Goal: Transaction & Acquisition: Purchase product/service

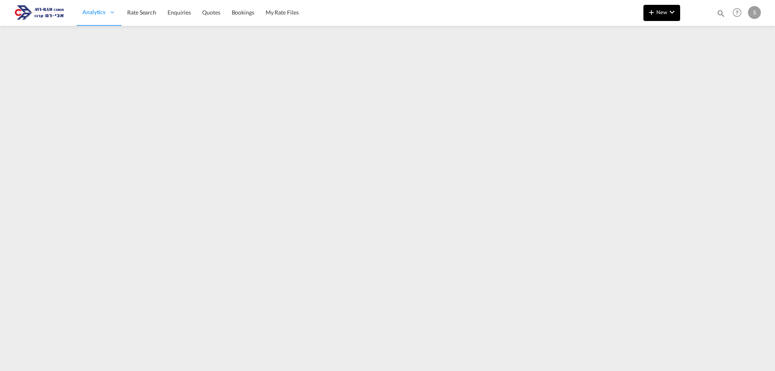
click at [666, 13] on span "New" at bounding box center [662, 12] width 30 height 6
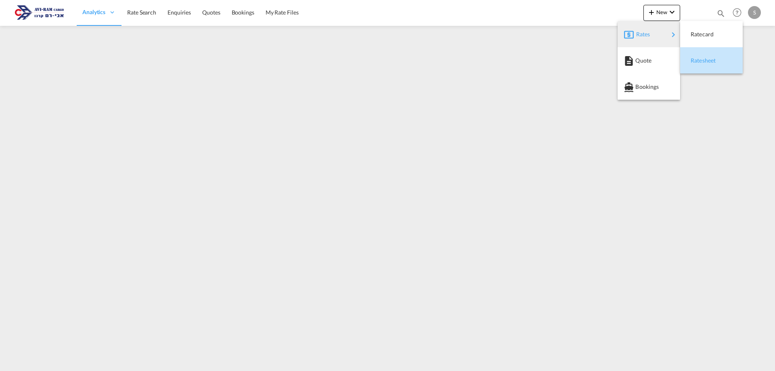
click at [692, 58] on span "Ratesheet" at bounding box center [695, 61] width 9 height 16
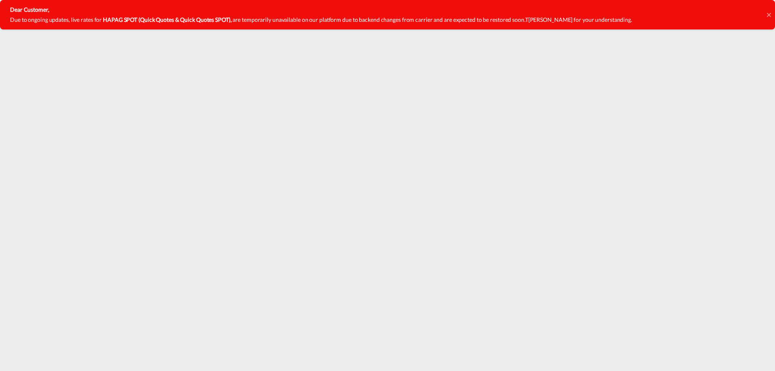
click at [771, 14] on icon at bounding box center [769, 15] width 4 height 6
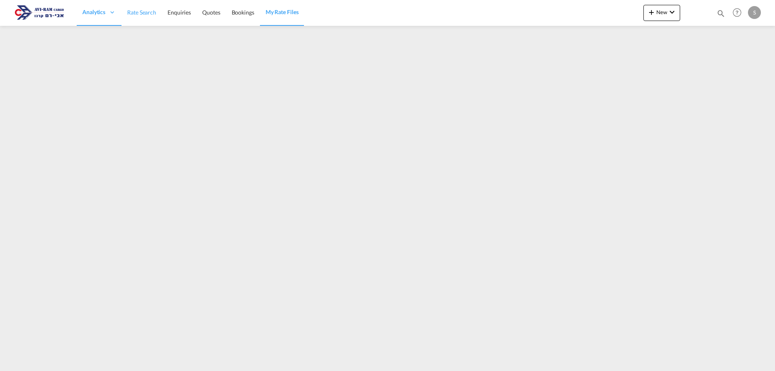
click at [147, 13] on span "Rate Search" at bounding box center [141, 12] width 29 height 7
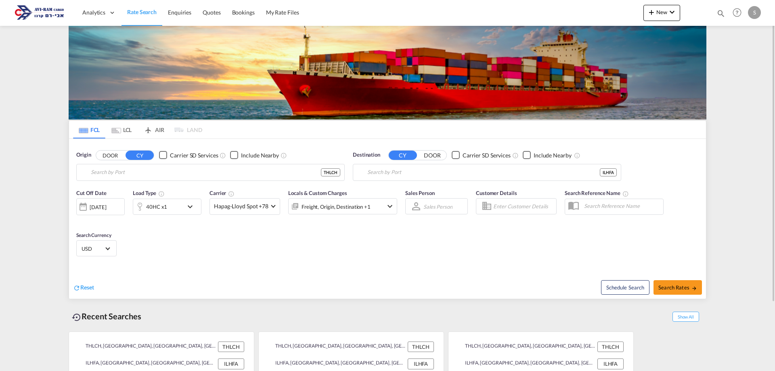
type input "Laem Chabang, THLCH"
type input "Haifa, ILHFA"
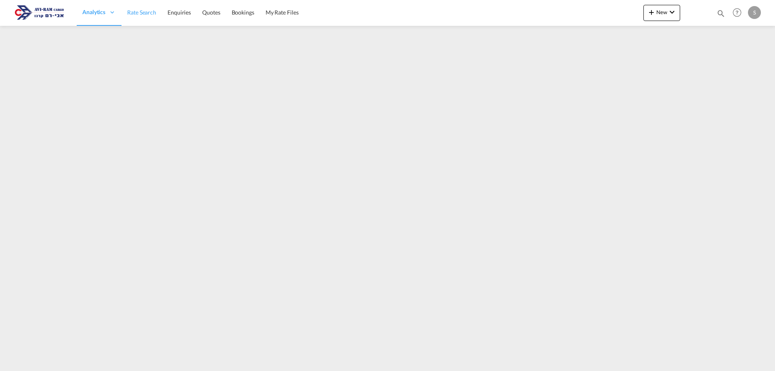
click at [150, 15] on span "Rate Search" at bounding box center [141, 12] width 29 height 7
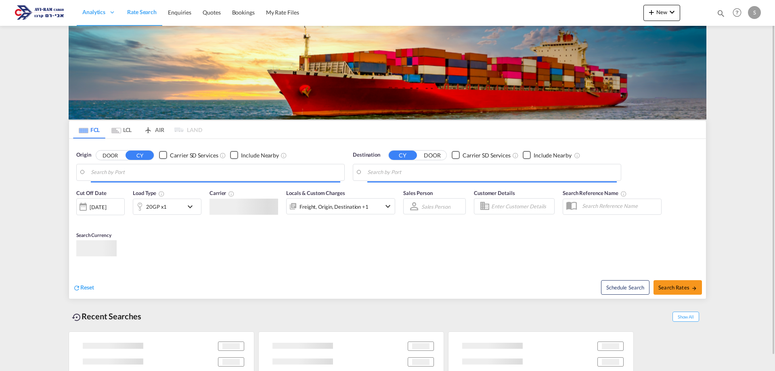
type input "Laem Chabang, THLCH"
type input "[GEOGRAPHIC_DATA], [GEOGRAPHIC_DATA]"
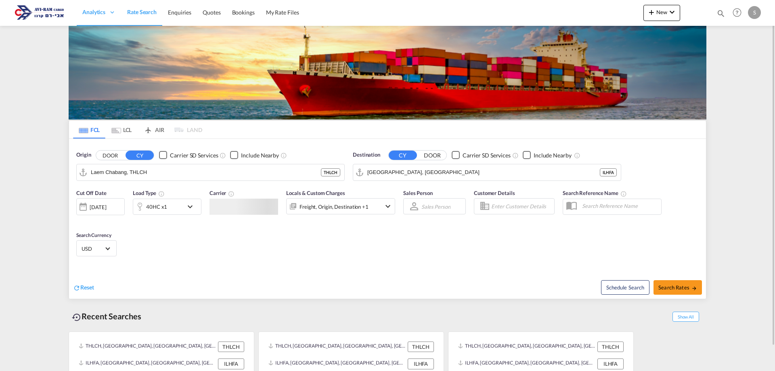
click at [116, 132] on md-icon "Use the left and right arrow keys to navigate between tabs" at bounding box center [116, 131] width 10 height 6
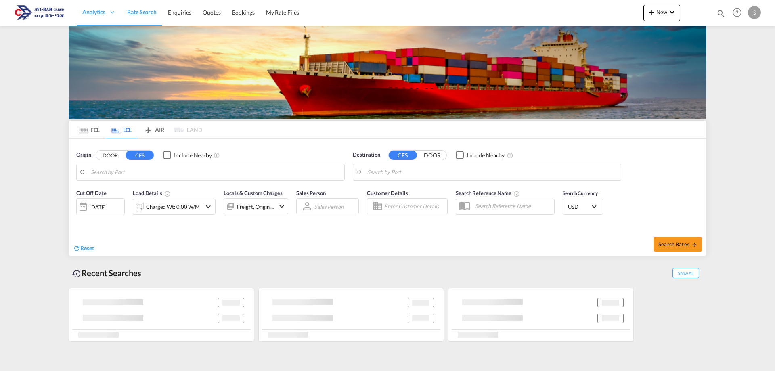
type input "Ravenna, ITRAN"
type input "Ashdod, ILASH"
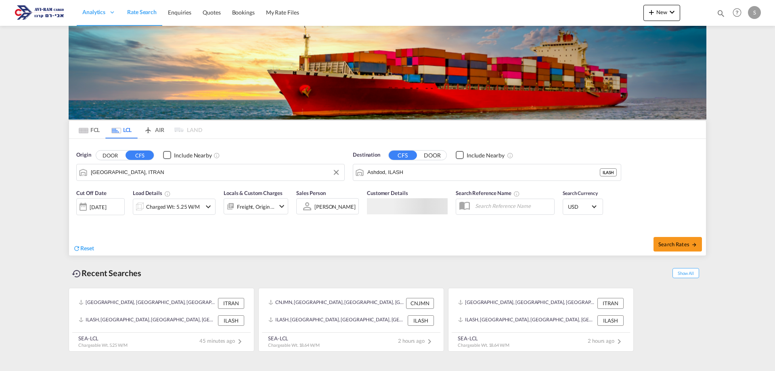
click at [143, 173] on input "Ravenna, ITRAN" at bounding box center [216, 172] width 250 height 12
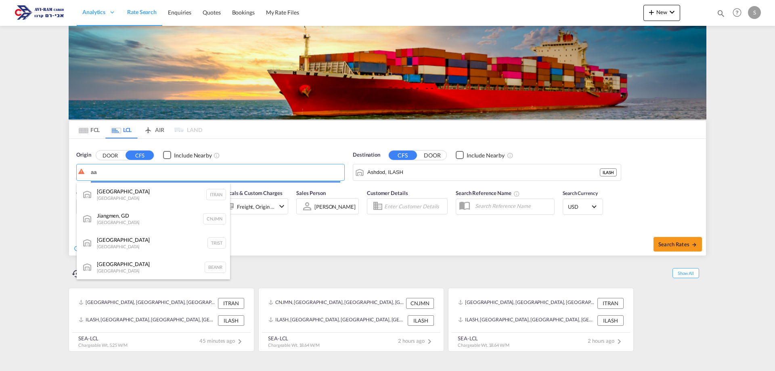
type input "a"
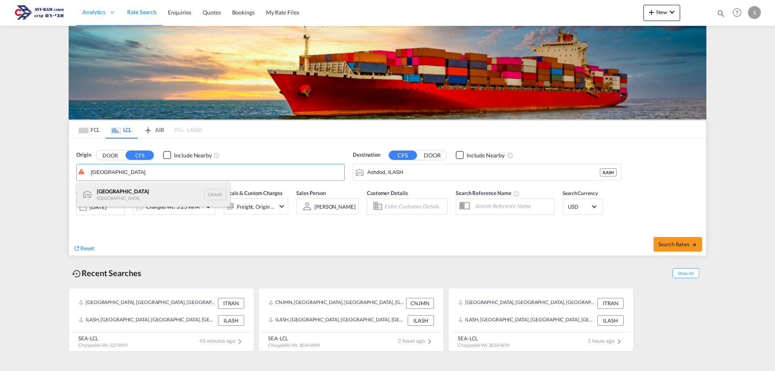
click at [162, 189] on div "Aarhus Denmark DKAAR" at bounding box center [153, 195] width 153 height 24
type input "Aarhus, DKAAR"
click at [189, 211] on div "Charged Wt: 5.25 W/M" at bounding box center [173, 206] width 54 height 11
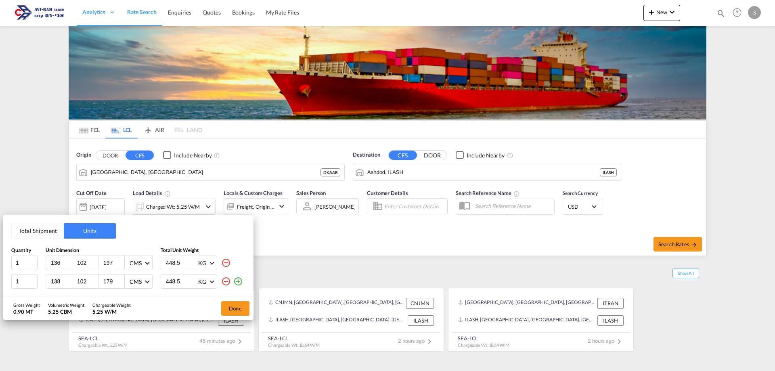
click at [47, 233] on button "Total Shipment" at bounding box center [38, 230] width 52 height 15
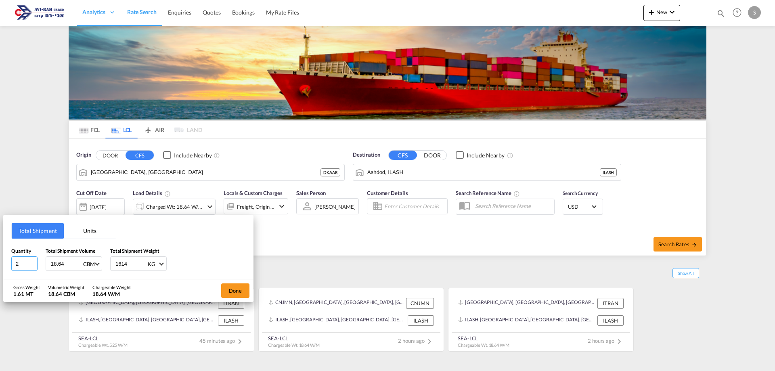
drag, startPoint x: 13, startPoint y: 259, endPoint x: 0, endPoint y: 261, distance: 13.0
click at [0, 261] on div "Total Shipment Units Quantity 2 Total Shipment Volume 18.64 CBM CBM CFT Total S…" at bounding box center [387, 185] width 775 height 371
type input "9"
type input "20.769"
type input "2273"
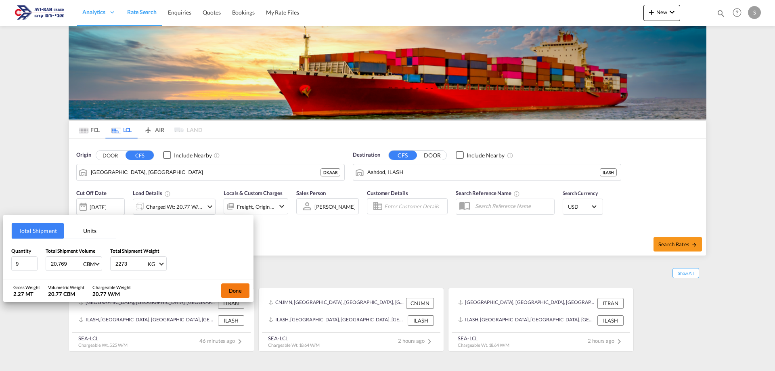
click at [222, 291] on div "Done" at bounding box center [235, 291] width 36 height 23
click at [225, 291] on button "Done" at bounding box center [235, 291] width 28 height 15
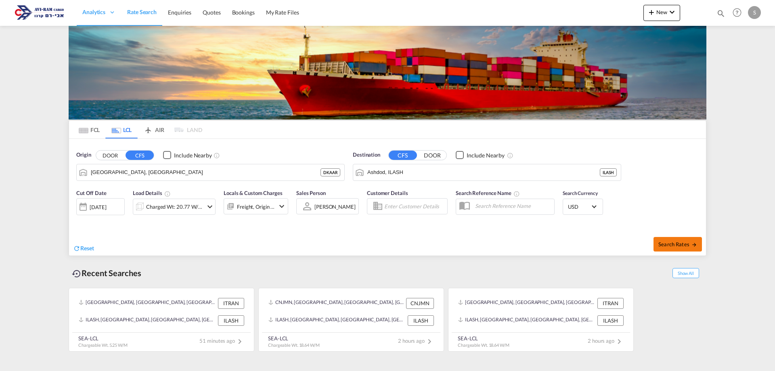
click at [690, 244] on span "Search Rates" at bounding box center [678, 244] width 39 height 6
type input "DKAAR to ILASH / 11 Sep 2025"
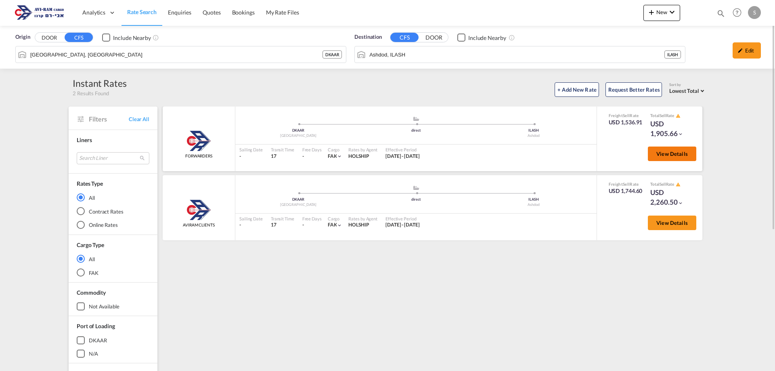
click at [681, 156] on span "View Details" at bounding box center [673, 154] width 32 height 6
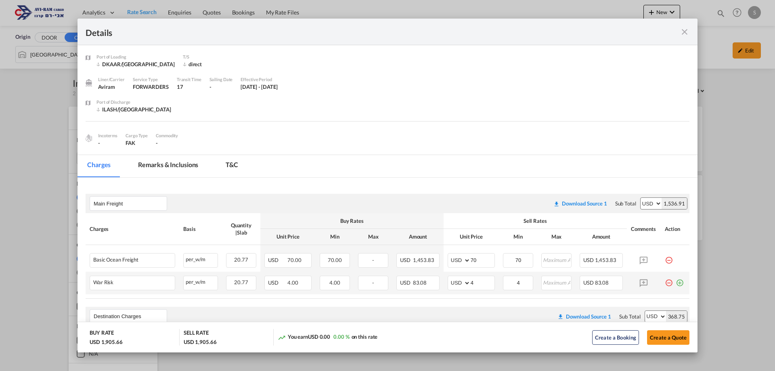
scroll to position [121, 0]
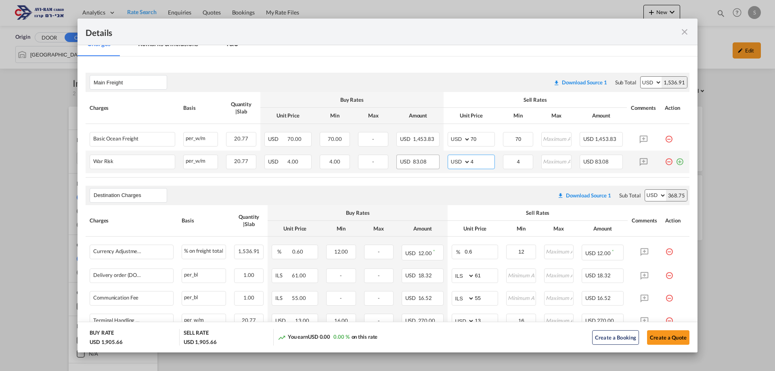
drag, startPoint x: 483, startPoint y: 162, endPoint x: 427, endPoint y: 162, distance: 55.7
click at [427, 162] on tr "War Risk Please Enter Already Exists per_w/m per_w/m can not applied for this c…" at bounding box center [388, 162] width 604 height 23
type input "2"
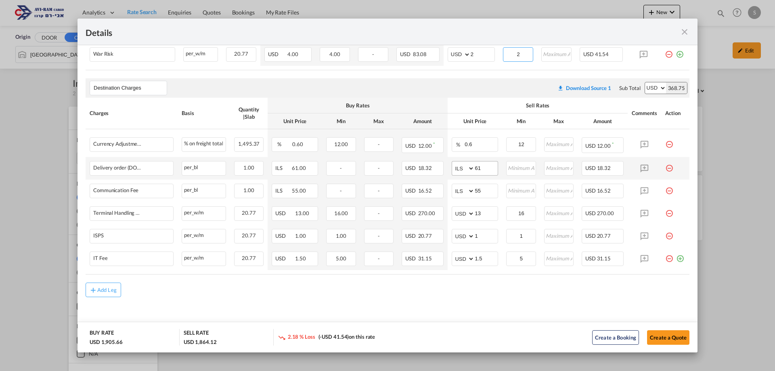
type input "2"
drag, startPoint x: 466, startPoint y: 165, endPoint x: 431, endPoint y: 169, distance: 35.4
click at [431, 169] on tr "Delivery order (DO Fee) Please Enter Already Exists per_bl per_bl can not appli…" at bounding box center [388, 168] width 604 height 23
type input "116"
type input "66"
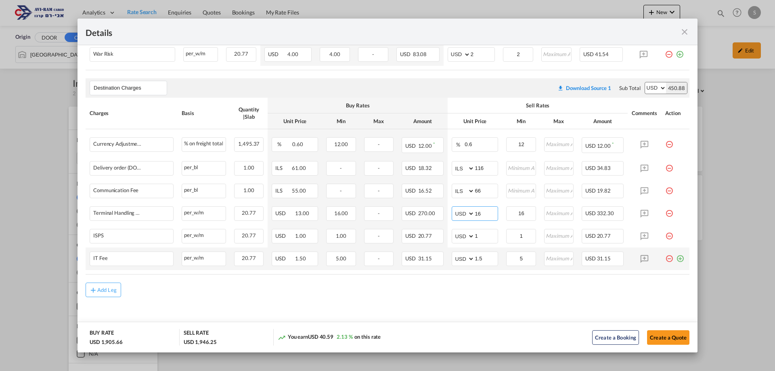
type input "16"
click at [677, 260] on md-icon "icon-plus-circle-outline green-400-fg" at bounding box center [681, 256] width 8 height 8
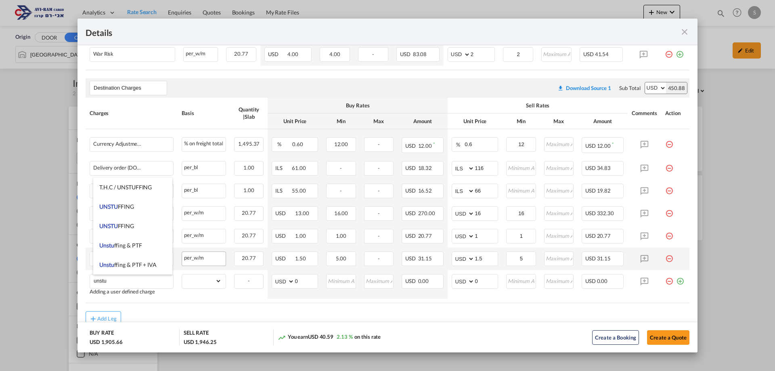
drag, startPoint x: 140, startPoint y: 206, endPoint x: 181, endPoint y: 258, distance: 66.4
click at [140, 206] on li "UNSTU FFING" at bounding box center [132, 206] width 79 height 19
type input "UNSTUFFING"
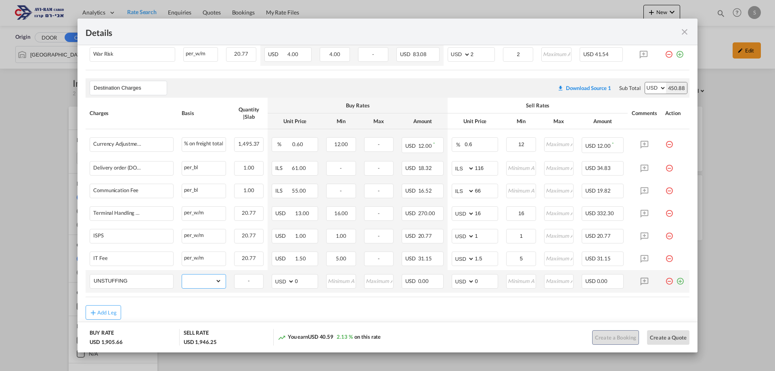
click at [200, 281] on select "gross_weight volumetric_weight per_shipment per_bl per_km per_hawb per_kg flat …" at bounding box center [202, 281] width 40 height 13
select select "per_ton"
click at [182, 275] on select "gross_weight volumetric_weight per_shipment per_bl per_km per_hawb per_kg flat …" at bounding box center [202, 281] width 40 height 13
drag, startPoint x: 469, startPoint y: 281, endPoint x: 463, endPoint y: 283, distance: 6.0
click at [464, 283] on md-input-container "AED AFN ALL AMD ANG AOA ARS AUD AWG AZN BAM BBD BDT BGN BHD BIF BMD BND BOB BRL…" at bounding box center [475, 281] width 46 height 15
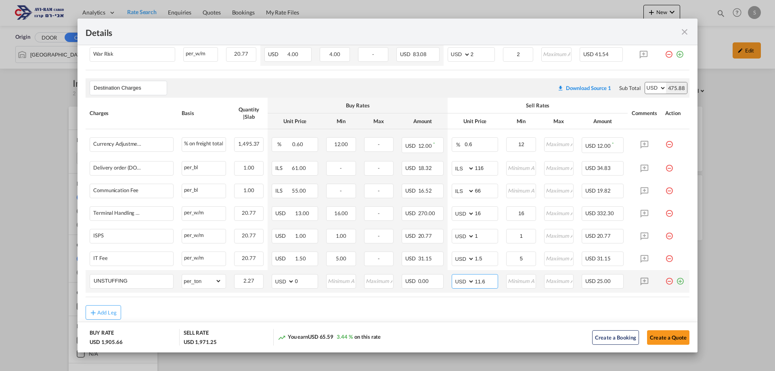
type input "11.6"
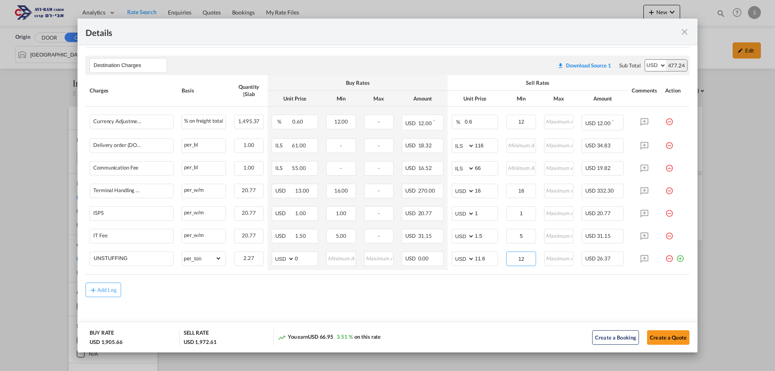
type input "12"
click at [644, 296] on div "Add Leg" at bounding box center [388, 290] width 604 height 15
click at [90, 287] on md-icon "icon-plus md-link-fg s20" at bounding box center [93, 290] width 8 height 8
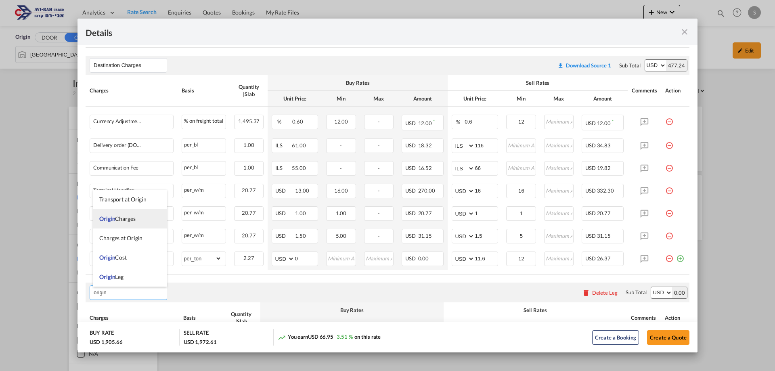
click at [138, 212] on li "Origin Charges" at bounding box center [130, 218] width 74 height 19
type input "Origin Charges"
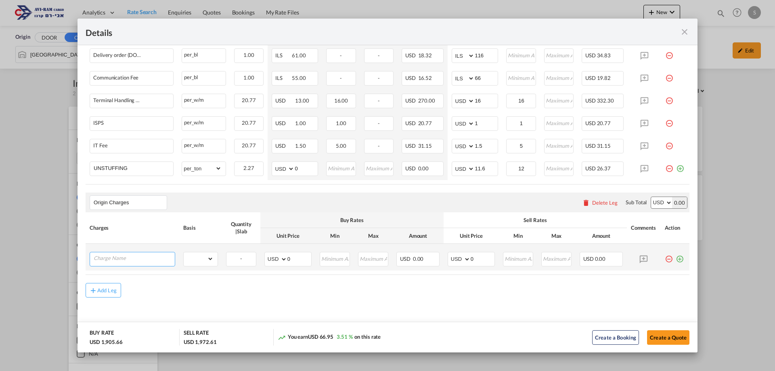
click at [137, 258] on input "Charge Name" at bounding box center [134, 258] width 81 height 12
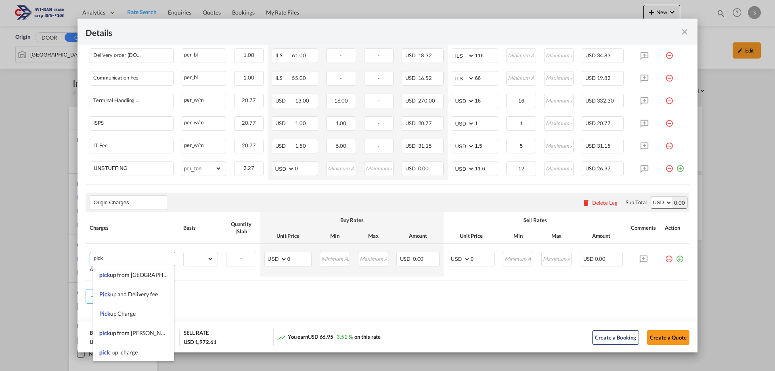
scroll to position [39, 0]
click at [154, 328] on li "pick up from harman" at bounding box center [133, 332] width 81 height 19
type input "pickup from [PERSON_NAME]"
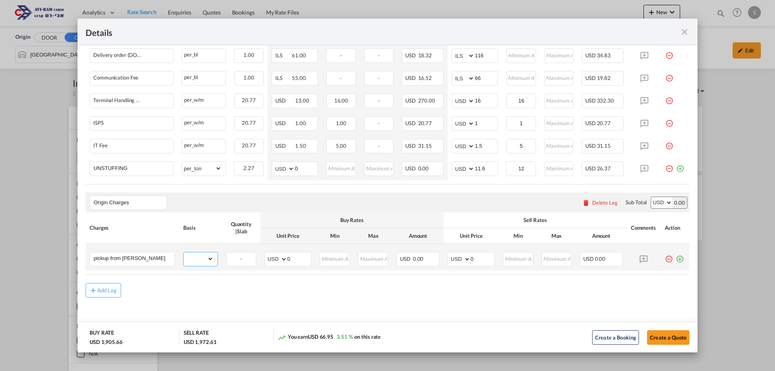
click at [205, 261] on select "gross_weight volumetric_weight per_shipment per_bl per_km per_hawb per_kg flat …" at bounding box center [199, 258] width 30 height 13
select select "per_w/m"
click at [184, 252] on select "gross_weight volumetric_weight per_shipment per_bl per_km per_hawb per_kg flat …" at bounding box center [199, 258] width 30 height 13
click at [454, 258] on select "AED AFN ALL AMD ANG AOA ARS AUD AWG AZN BAM BBD BDT BGN BHD BIF BMD BND BOB BRL…" at bounding box center [460, 259] width 21 height 11
select select "string:EUR"
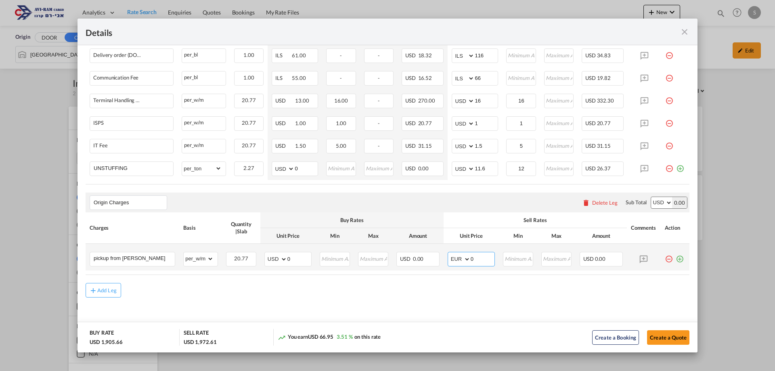
click at [450, 254] on select "AED AFN ALL AMD ANG AOA ARS AUD AWG AZN BAM BBD BDT BGN BHD BIF BMD BND BOB BRL…" at bounding box center [460, 259] width 21 height 11
drag, startPoint x: 472, startPoint y: 259, endPoint x: 461, endPoint y: 263, distance: 11.5
click at [461, 263] on md-input-container "AED AFN ALL AMD ANG AOA ARS AUD AWG AZN BAM BBD BDT BGN BHD BIF BMD BND BOB BRL…" at bounding box center [471, 259] width 47 height 15
type input "15"
click at [676, 256] on md-icon "icon-plus-circle-outline green-400-fg" at bounding box center [680, 256] width 8 height 8
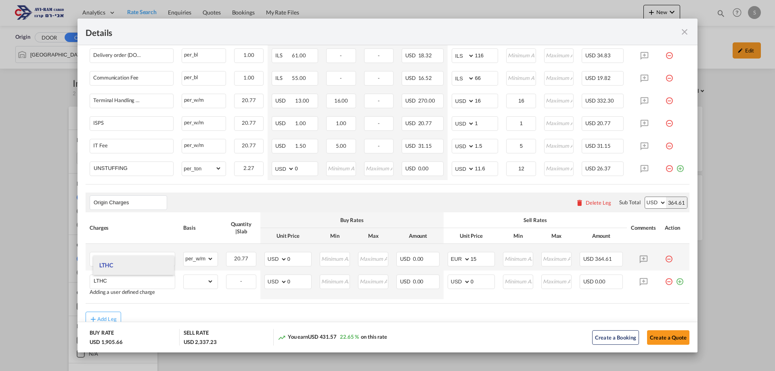
type input "LTHC"
click at [138, 267] on li "LTHC" at bounding box center [133, 265] width 81 height 19
click at [199, 287] on select "gross_weight volumetric_weight per_shipment per_bl per_km per_hawb per_kg flat …" at bounding box center [199, 281] width 30 height 13
select select "per_w/m"
click at [184, 275] on select "gross_weight volumetric_weight per_shipment per_bl per_km per_hawb per_kg flat …" at bounding box center [199, 281] width 30 height 13
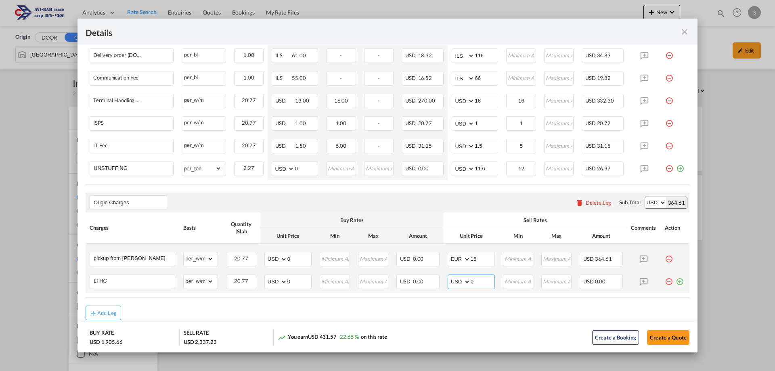
click at [451, 281] on select "AED AFN ALL AMD ANG AOA ARS AUD AWG AZN BAM BBD BDT BGN BHD BIF BMD BND BOB BRL…" at bounding box center [460, 281] width 21 height 11
select select "string:EUR"
click at [450, 276] on select "AED AFN ALL AMD ANG AOA ARS AUD AWG AZN BAM BBD BDT BGN BHD BIF BMD BND BOB BRL…" at bounding box center [460, 281] width 21 height 11
drag, startPoint x: 480, startPoint y: 277, endPoint x: 439, endPoint y: 289, distance: 43.2
click at [449, 288] on md-input-container "AED AFN ALL AMD ANG AOA ARS AUD AWG AZN BAM BBD BDT BGN BHD BIF BMD BND BOB BRL…" at bounding box center [471, 282] width 47 height 15
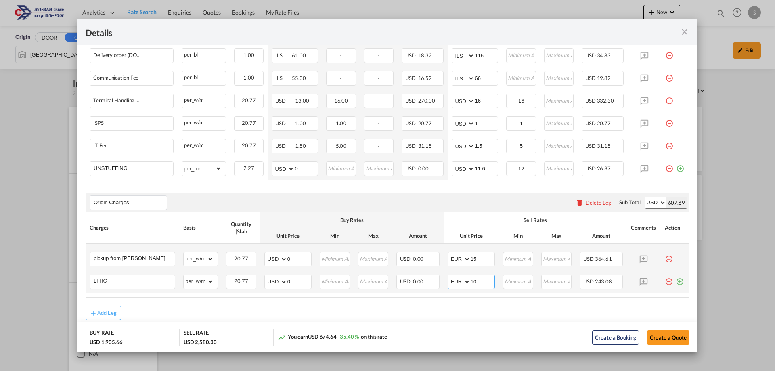
type input "10"
click at [677, 283] on md-icon "icon-plus-circle-outline green-400-fg" at bounding box center [680, 279] width 8 height 8
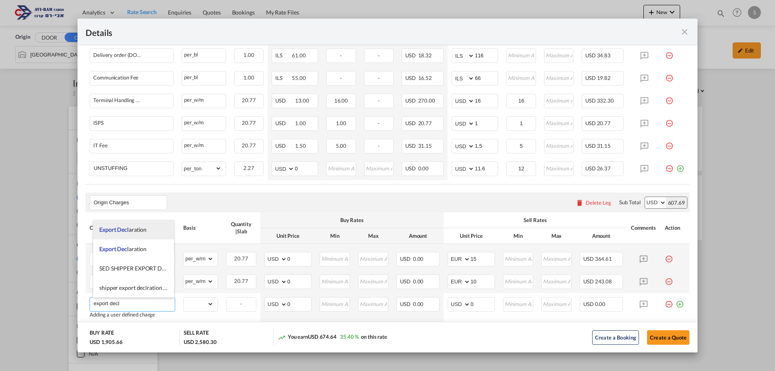
click at [145, 227] on span "Export Decl aration" at bounding box center [122, 229] width 47 height 7
type input "Export Declaration"
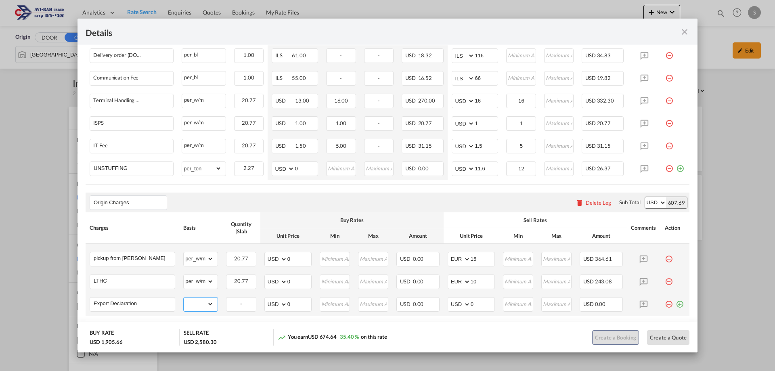
click at [196, 306] on select "gross_weight volumetric_weight per_shipment per_bl per_km per_hawb per_kg flat …" at bounding box center [199, 304] width 30 height 13
select select "per_shipment"
click at [184, 298] on select "gross_weight volumetric_weight per_shipment per_bl per_km per_hawb per_kg flat …" at bounding box center [199, 304] width 30 height 13
click at [454, 307] on select "AED AFN ALL AMD ANG AOA ARS AUD AWG AZN BAM BBD BDT BGN BHD BIF BMD BND BOB BRL…" at bounding box center [460, 304] width 21 height 11
select select "string:EUR"
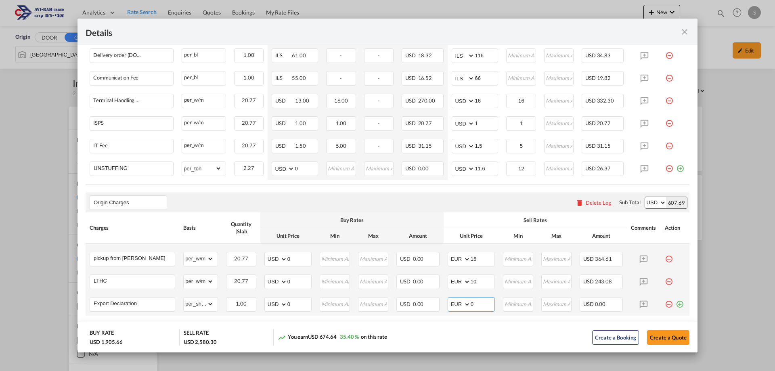
click at [450, 299] on select "AED AFN ALL AMD ANG AOA ARS AUD AWG AZN BAM BBD BDT BGN BHD BIF BMD BND BOB BRL…" at bounding box center [460, 304] width 21 height 11
drag, startPoint x: 457, startPoint y: 308, endPoint x: 437, endPoint y: 311, distance: 19.9
click at [437, 311] on tr "Export Declaration Please Enter Already Exists gross_weight volumetric_weight p…" at bounding box center [388, 304] width 604 height 23
type input "65"
click at [652, 335] on button "Create a Quote" at bounding box center [668, 337] width 42 height 15
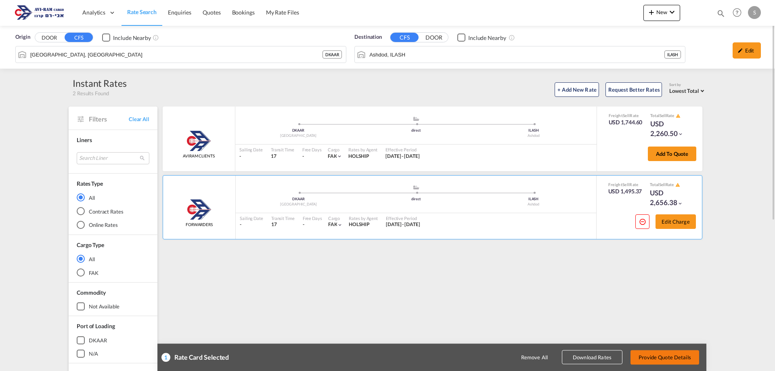
click at [675, 359] on button "Provide Quote Details" at bounding box center [665, 357] width 69 height 15
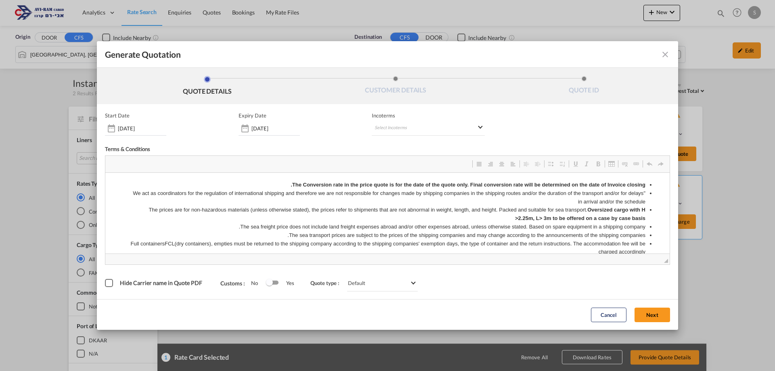
scroll to position [0, 0]
click at [415, 128] on md-select "Select Incoterms" at bounding box center [428, 128] width 113 height 15
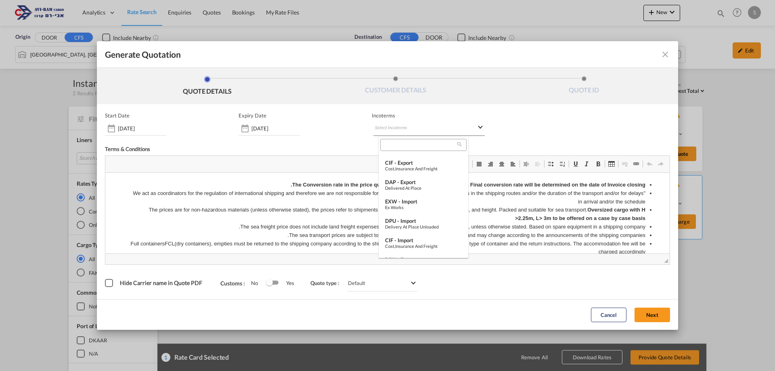
scroll to position [121, 0]
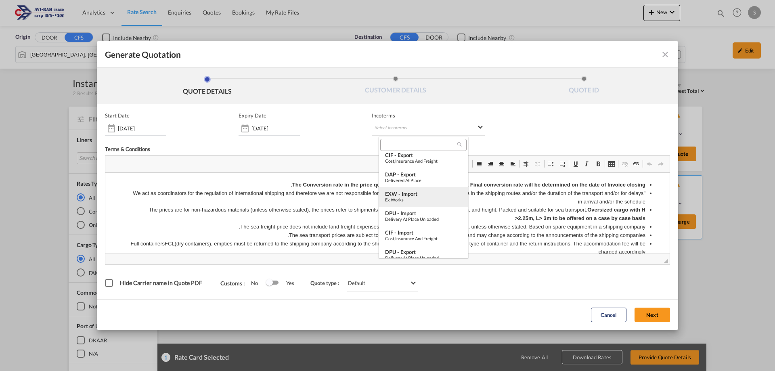
click at [412, 193] on div "EXW - import" at bounding box center [423, 194] width 77 height 6
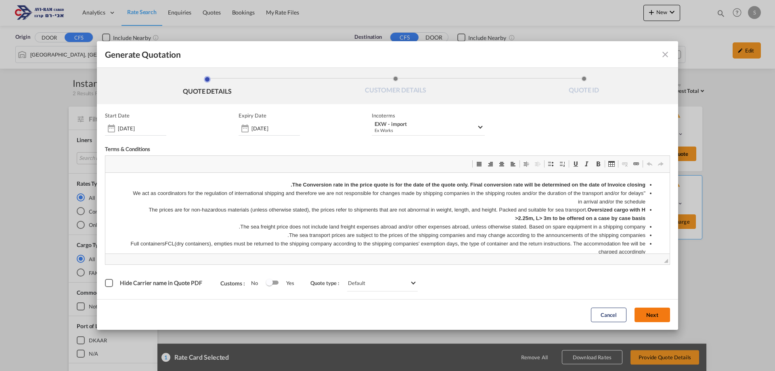
click at [662, 316] on button "Next" at bounding box center [653, 315] width 36 height 15
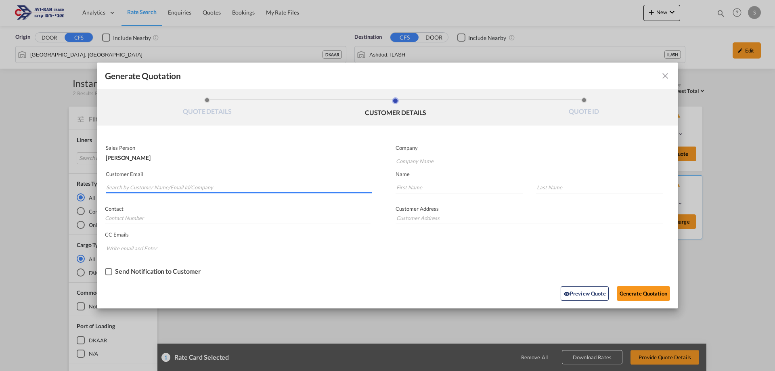
click at [172, 188] on input "Search by Customer Name/Email Id/Company" at bounding box center [239, 187] width 266 height 12
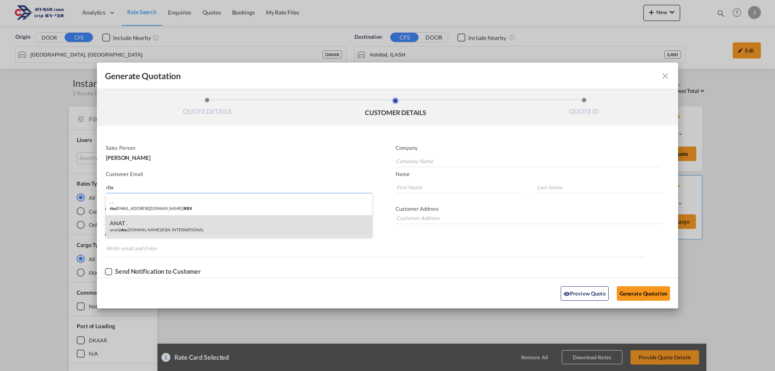
type input "rbx"
click at [159, 223] on div "ANAT . anat@ rbx .co.il | R.B.X. INTERNATIONAL" at bounding box center [239, 226] width 267 height 22
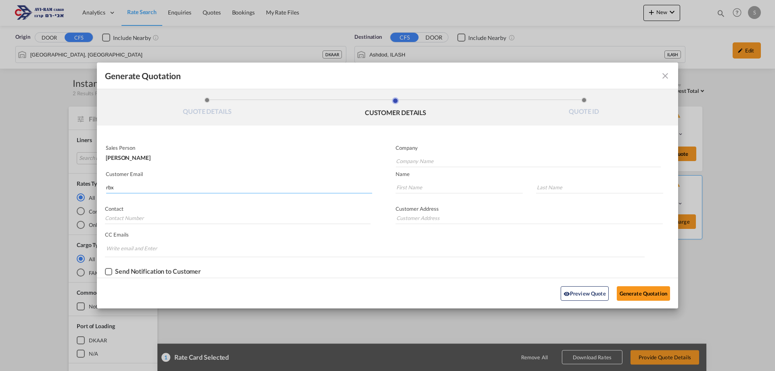
type input "R.B.X. INTERNATIONAL"
type input "[EMAIL_ADDRESS][DOMAIN_NAME]"
type input "ANAT"
type input "."
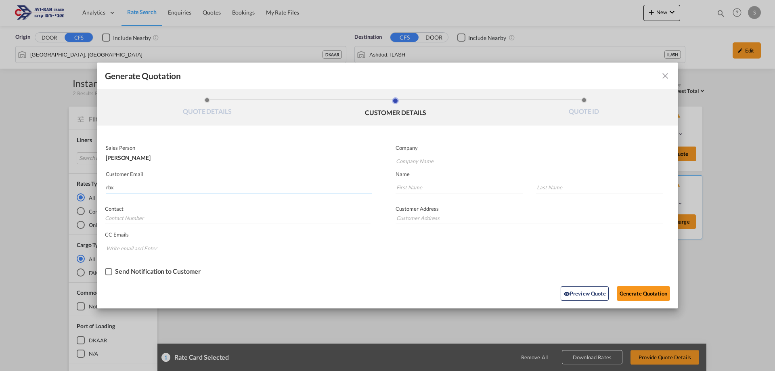
type input "."
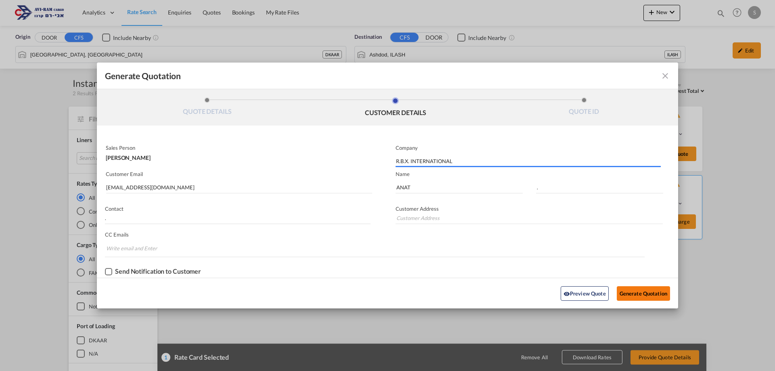
click at [629, 288] on button "Generate Quotation" at bounding box center [643, 293] width 53 height 15
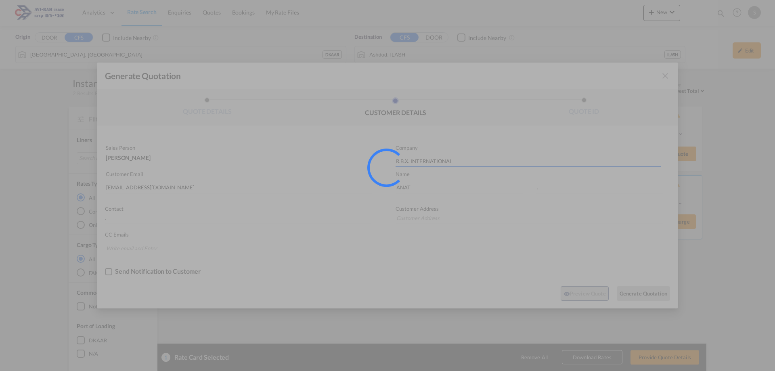
type input "."
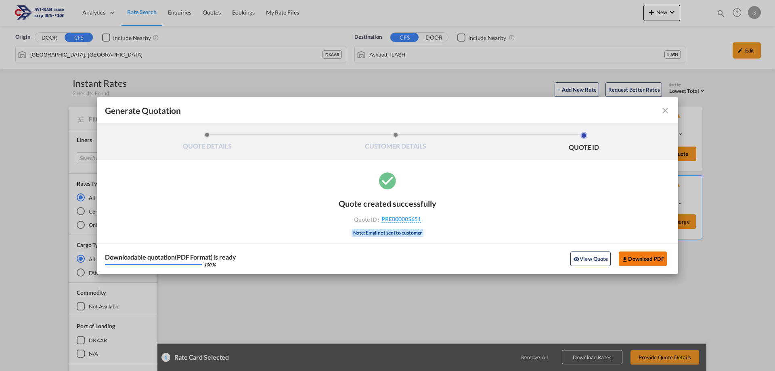
click at [651, 259] on button "Download PDF" at bounding box center [643, 259] width 48 height 15
click at [662, 109] on md-icon "icon-close fg-AAA8AD cursor m-0" at bounding box center [666, 111] width 10 height 10
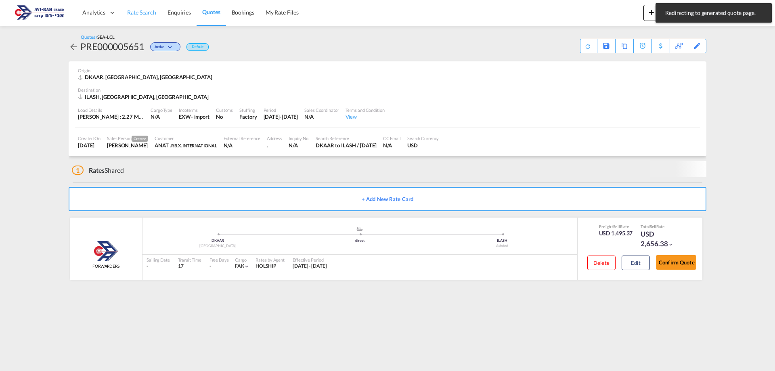
click at [148, 12] on span "Rate Search" at bounding box center [141, 12] width 29 height 7
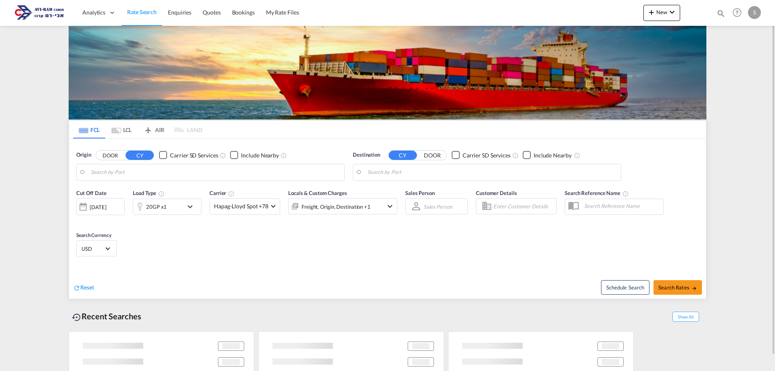
type input "Laem Chabang, THLCH"
type input "Haifa, ILHFA"
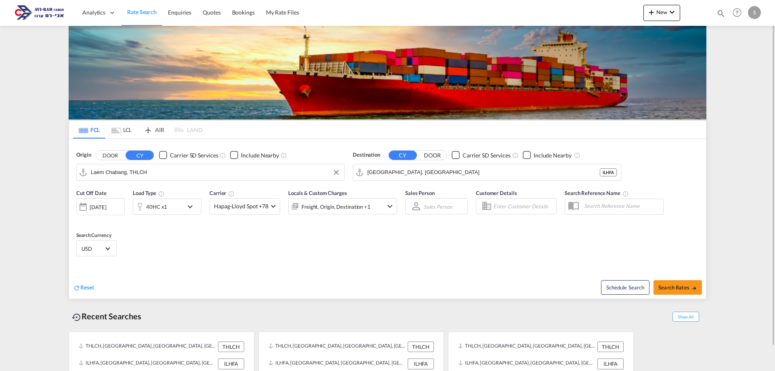
click at [141, 173] on input "Laem Chabang, THLCH" at bounding box center [216, 172] width 250 height 12
paste input "Alexandria"
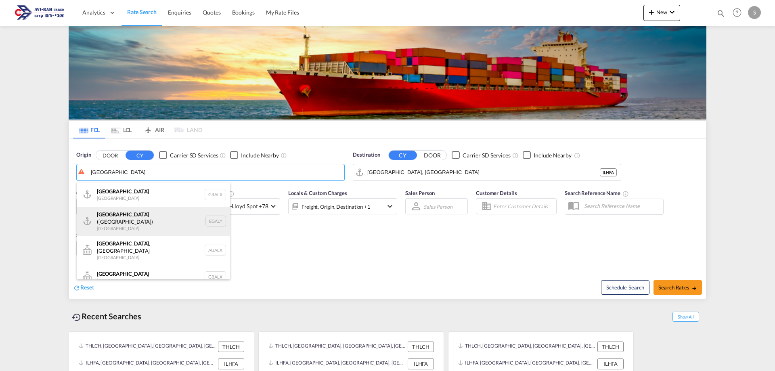
click at [164, 221] on div "Alexandria (El Iskandariya) Egypt EGALY" at bounding box center [153, 221] width 153 height 29
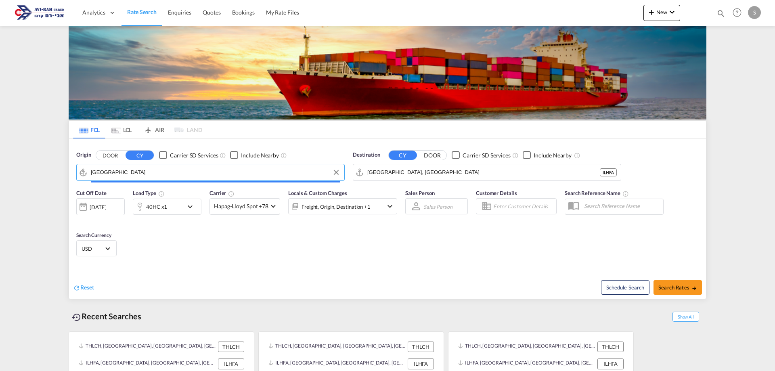
type input "Alexandria (El Iskandariya), EGALY"
click at [407, 176] on input "Haifa, ILHFA" at bounding box center [493, 172] width 250 height 12
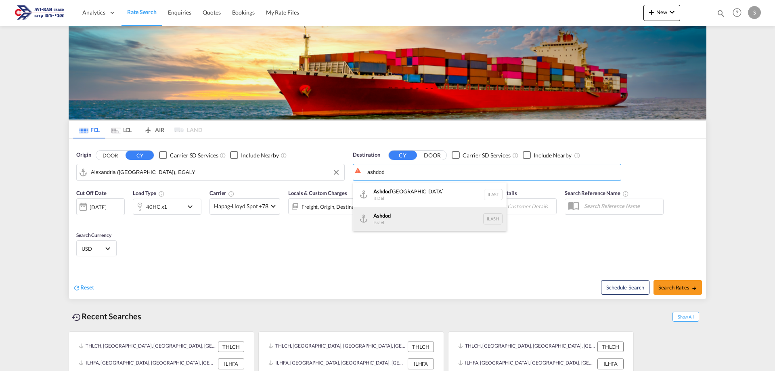
click at [406, 218] on div "Ashdod Israel ILASH" at bounding box center [429, 219] width 153 height 24
type input "Ashdod, ILASH"
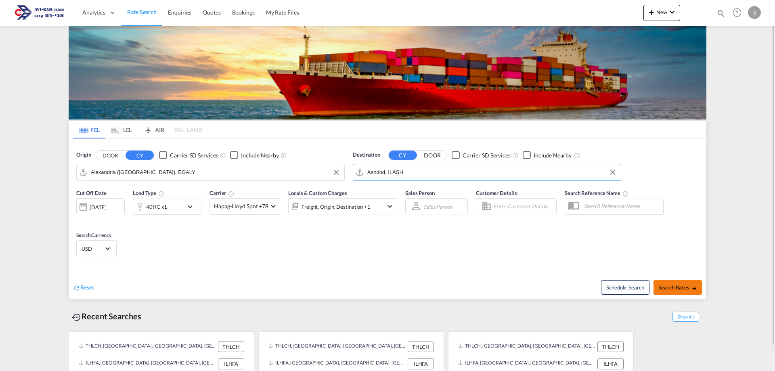
click at [677, 287] on span "Search Rates" at bounding box center [678, 287] width 39 height 6
type input "EGALY to ILASH / 11 Sep 2025"
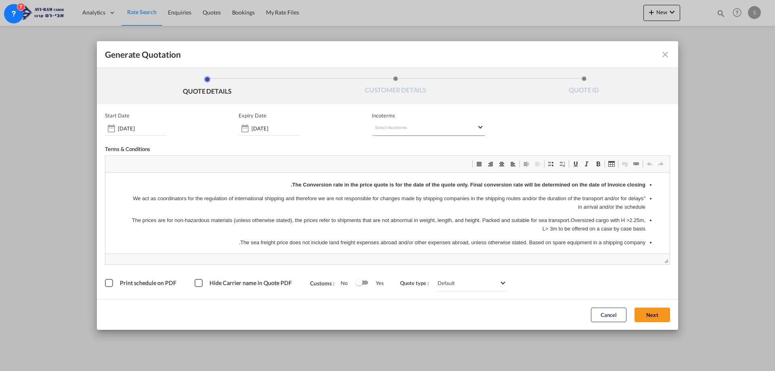
click at [385, 129] on md-select "Select Incoterms FAS - export Free Alongside Ship FCA - export Free Carrier CPT…" at bounding box center [428, 128] width 113 height 15
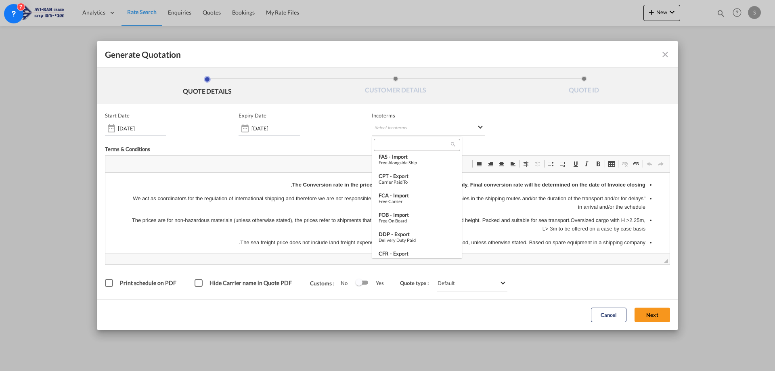
scroll to position [242, 0]
click at [407, 215] on div "Free on Board" at bounding box center [417, 214] width 77 height 5
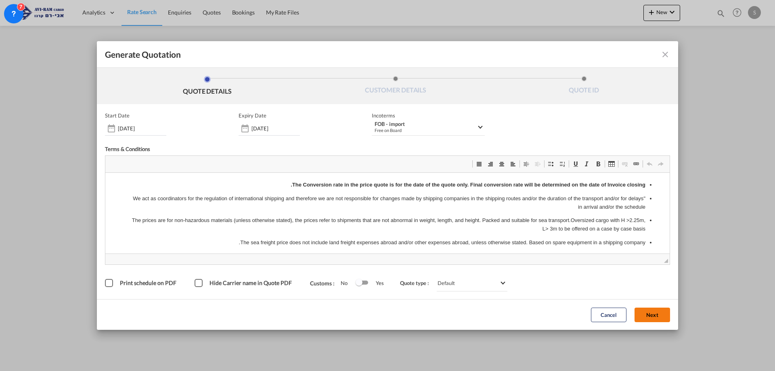
click at [654, 317] on button "Next" at bounding box center [653, 315] width 36 height 15
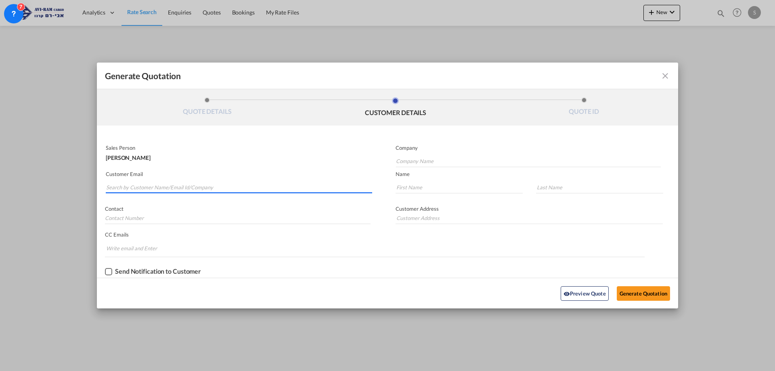
click at [239, 192] on md-autocomplete-wrap "Generate QuotationQUOTE ..." at bounding box center [239, 185] width 267 height 16
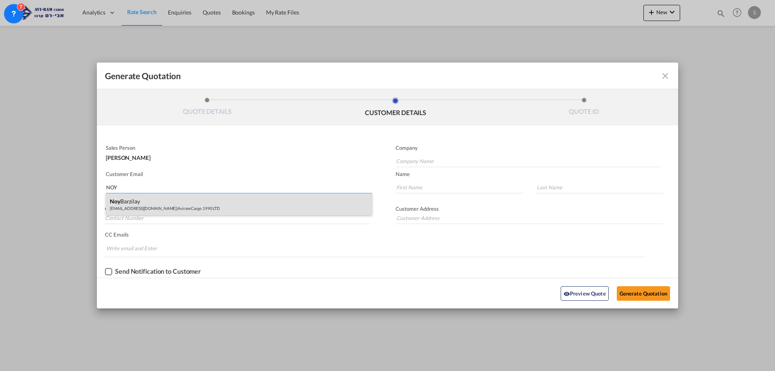
type input "NOY"
click at [203, 205] on div "Noy Barzilay cs1@aviram.co.il | Aviram Cargo 1990 LTD" at bounding box center [239, 204] width 267 height 22
type input "Aviram Cargo 1990 LTD"
type input "cs1@aviram.co.il"
type input "Noy"
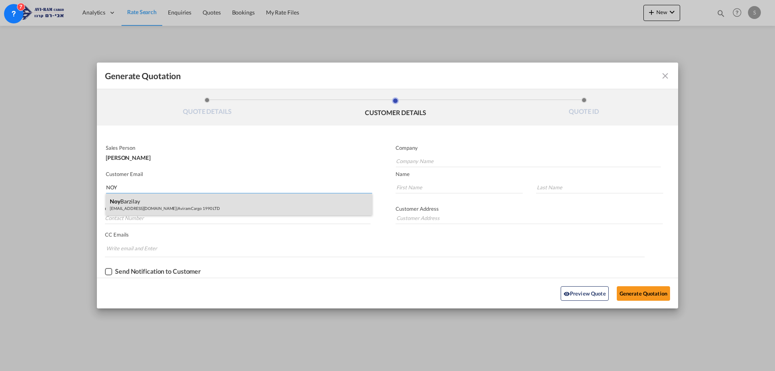
type input "Barzilay"
type input "."
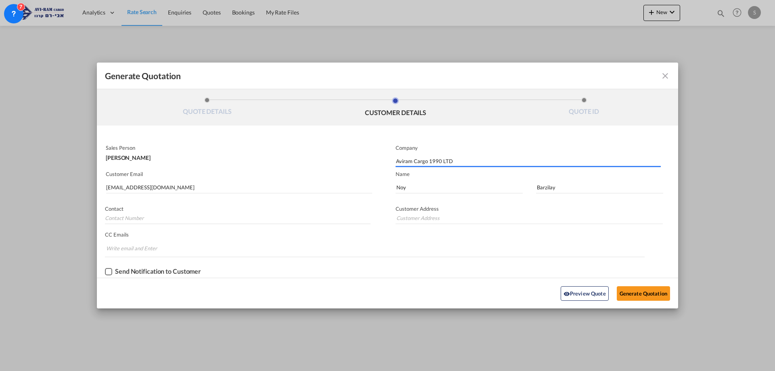
click at [662, 76] on md-icon "icon-close fg-AAA8AD cursor m-0" at bounding box center [666, 76] width 10 height 10
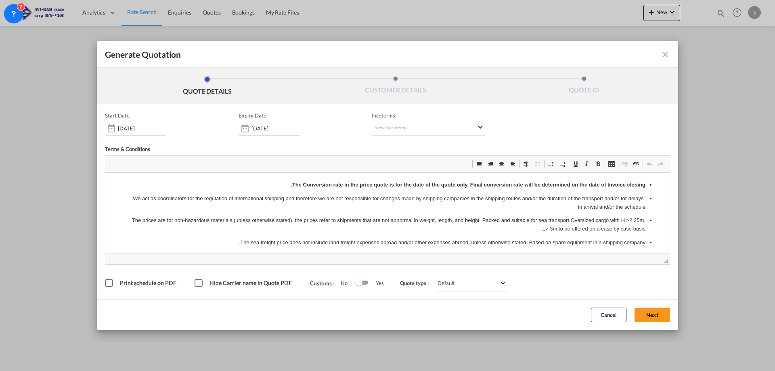
scroll to position [0, 0]
click at [202, 286] on div "Hide Carrier name in Quote PDF" at bounding box center [199, 283] width 8 height 8
click at [417, 130] on md-select "Select Incoterms FAS - export Free Alongside Ship FCA - export Free Carrier CPT…" at bounding box center [428, 128] width 113 height 15
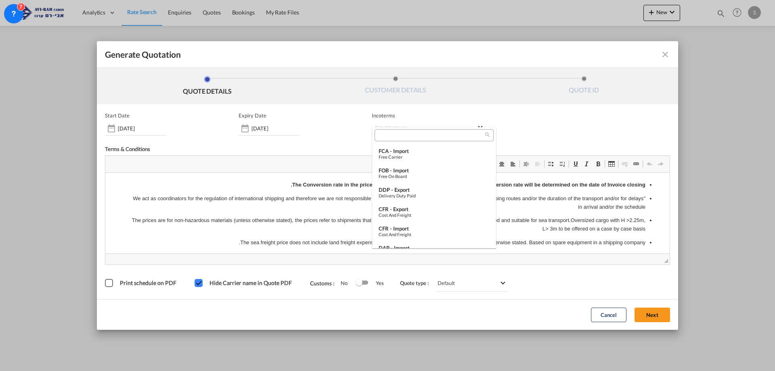
scroll to position [272, 0]
click at [395, 170] on div "FOB - import" at bounding box center [434, 168] width 111 height 6
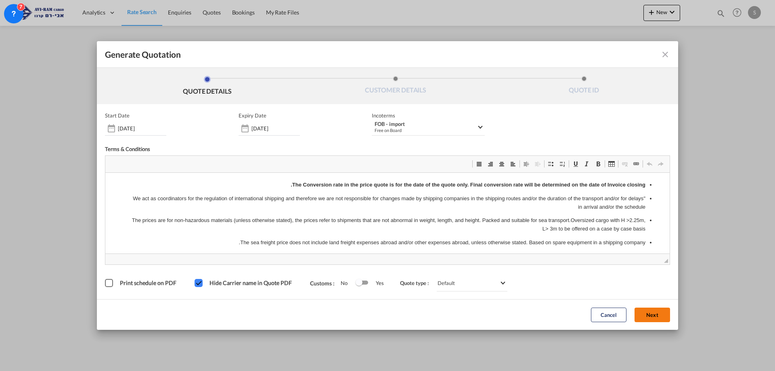
click at [646, 313] on button "Next" at bounding box center [653, 315] width 36 height 15
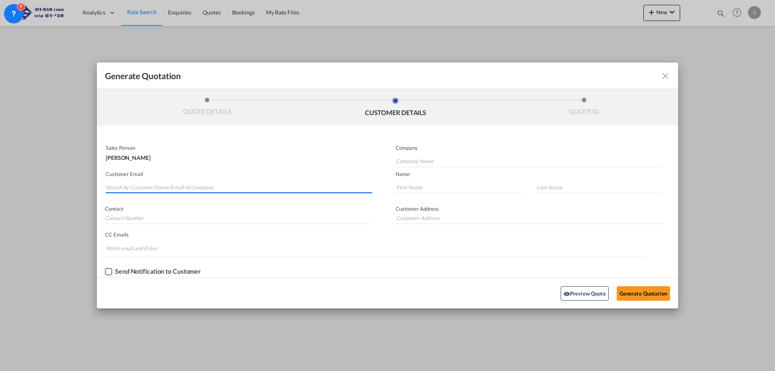
click at [179, 184] on input "Search by Customer Name/Email Id/Company" at bounding box center [239, 187] width 266 height 12
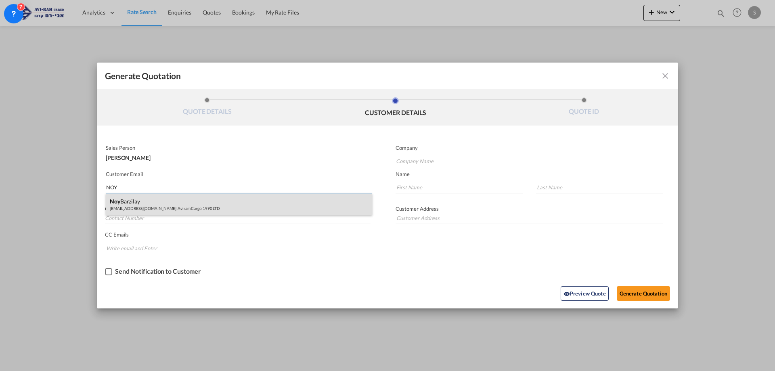
type input "NOY"
click at [179, 203] on div "Noy Barzilay cs1@aviram.co.il | Aviram Cargo 1990 LTD" at bounding box center [239, 204] width 267 height 22
type input "Aviram Cargo 1990 LTD"
type input "cs1@aviram.co.il"
type input "Noy"
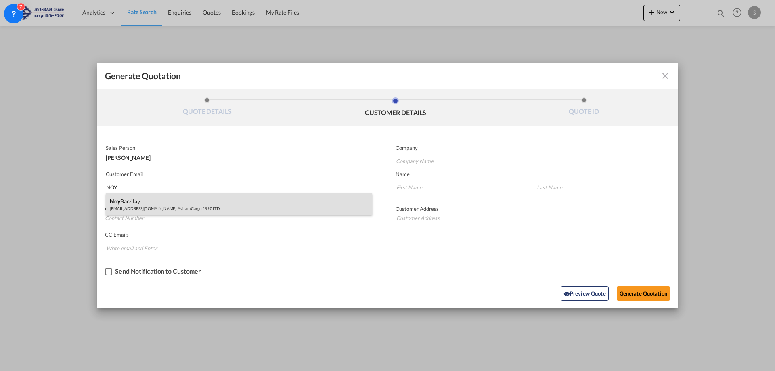
type input "Barzilay"
type input "."
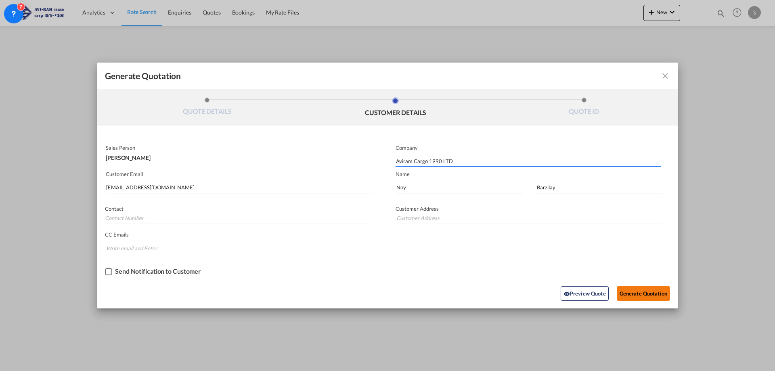
click at [636, 298] on button "Generate Quotation" at bounding box center [643, 293] width 53 height 15
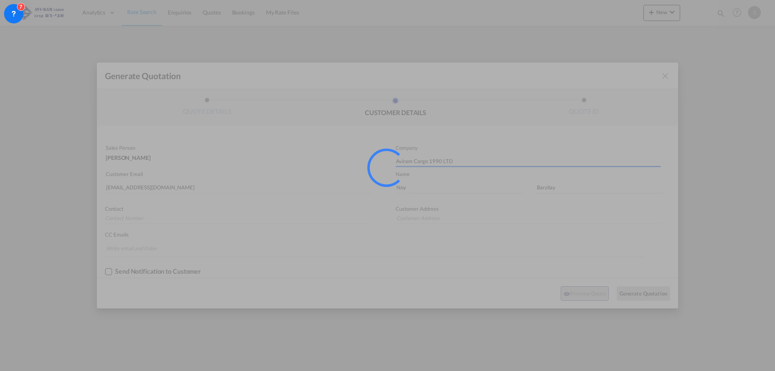
type input "."
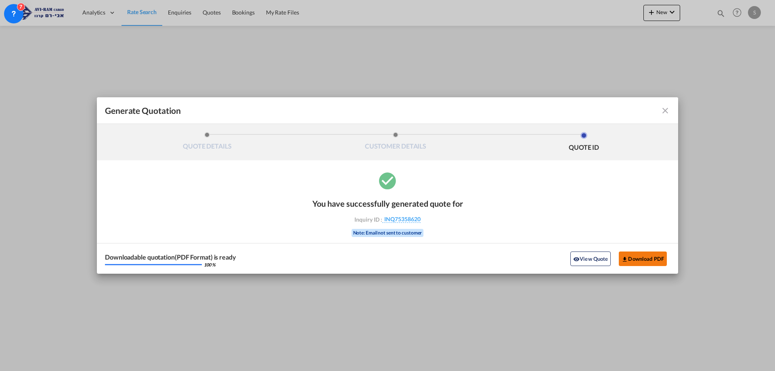
click at [637, 258] on button "Download PDF" at bounding box center [643, 259] width 48 height 15
click at [662, 110] on md-icon "icon-close fg-AAA8AD cursor m-0" at bounding box center [666, 111] width 10 height 10
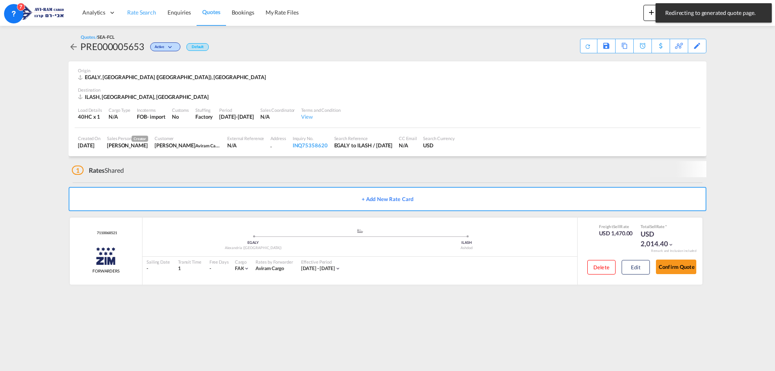
click at [137, 13] on span "Rate Search" at bounding box center [141, 12] width 29 height 7
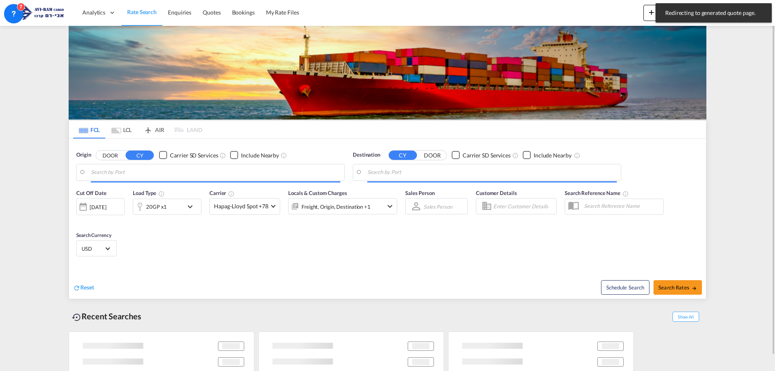
type input "Alexandria (El Iskandariya), EGALY"
type input "Ashdod, ILASH"
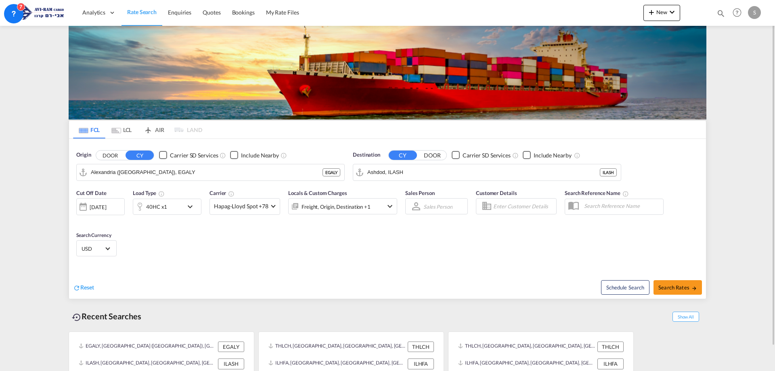
click at [160, 212] on div "40HC x1" at bounding box center [156, 206] width 21 height 11
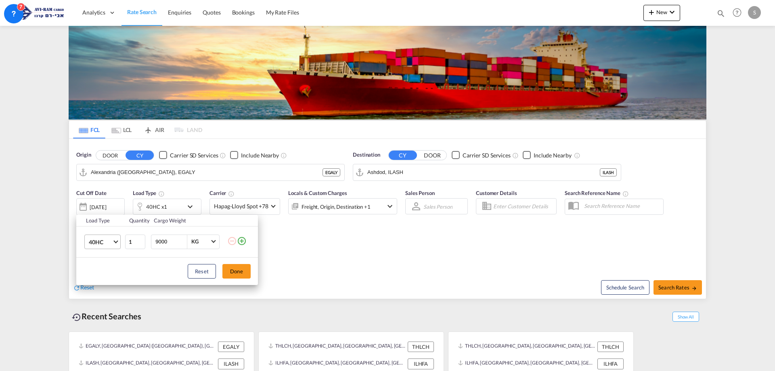
click at [110, 243] on span "40HC" at bounding box center [100, 242] width 23 height 8
click at [108, 207] on md-option "20GP" at bounding box center [109, 202] width 55 height 19
click at [234, 269] on button "Done" at bounding box center [237, 271] width 28 height 15
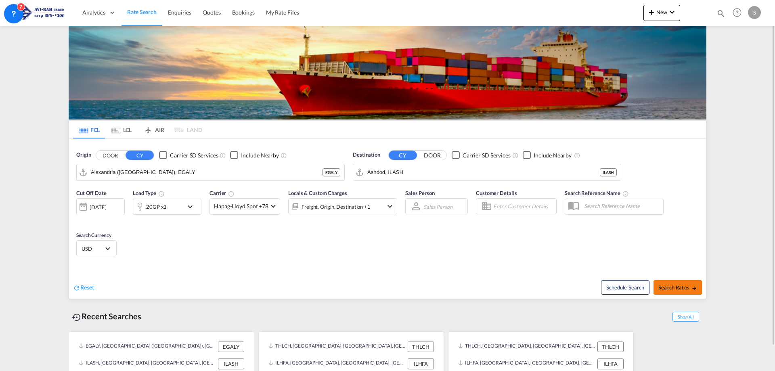
click at [678, 286] on span "Search Rates" at bounding box center [678, 287] width 39 height 6
type input "EGALY to ILASH / 11 Sep 2025"
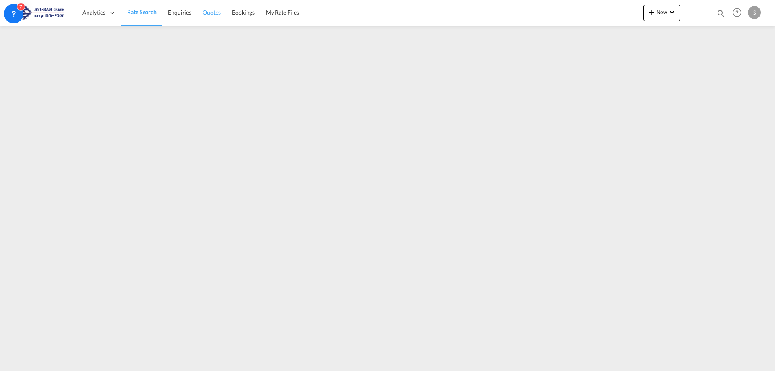
click at [212, 13] on span "Quotes" at bounding box center [212, 12] width 18 height 7
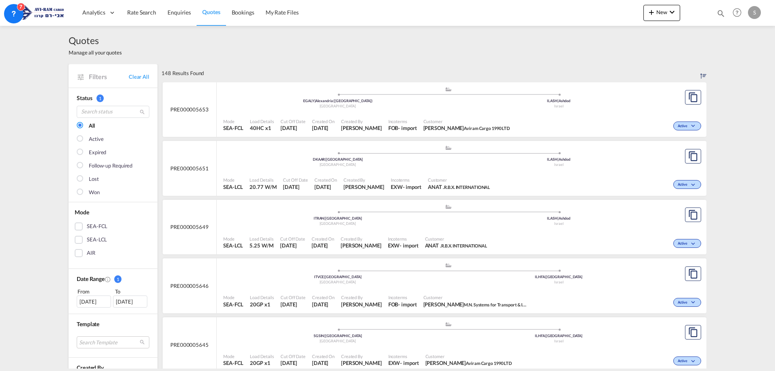
click at [405, 115] on div "Incoterms FOB - import" at bounding box center [402, 125] width 35 height 20
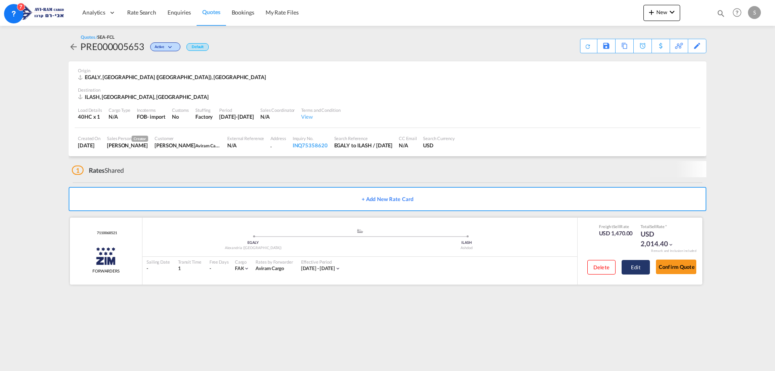
click at [628, 267] on button "Edit" at bounding box center [636, 267] width 28 height 15
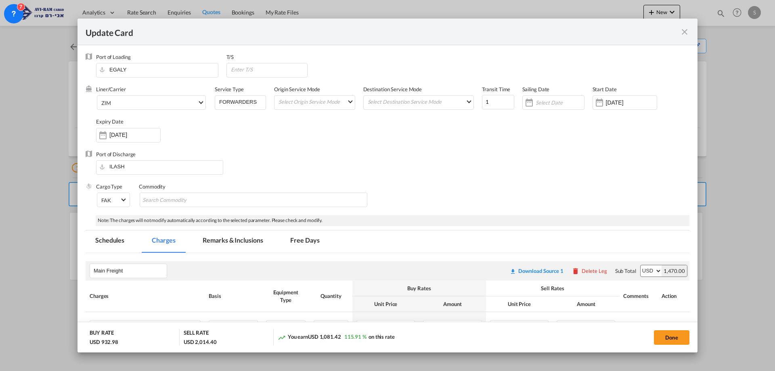
scroll to position [121, 0]
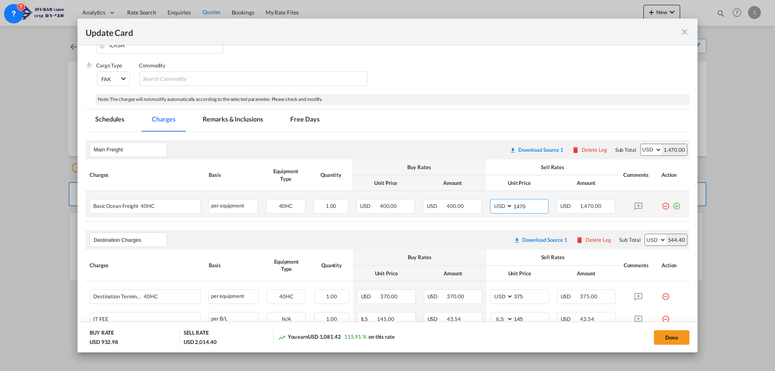
drag, startPoint x: 526, startPoint y: 209, endPoint x: 490, endPoint y: 210, distance: 35.6
click at [490, 210] on md-input-container "AED AFN ALL AMD ANG AOA ARS AUD AWG AZN BAM BBD BDT BGN BHD BIF BMD BND BOB BRL…" at bounding box center [519, 206] width 59 height 15
type input "1520"
click at [675, 340] on button "Done" at bounding box center [672, 337] width 36 height 15
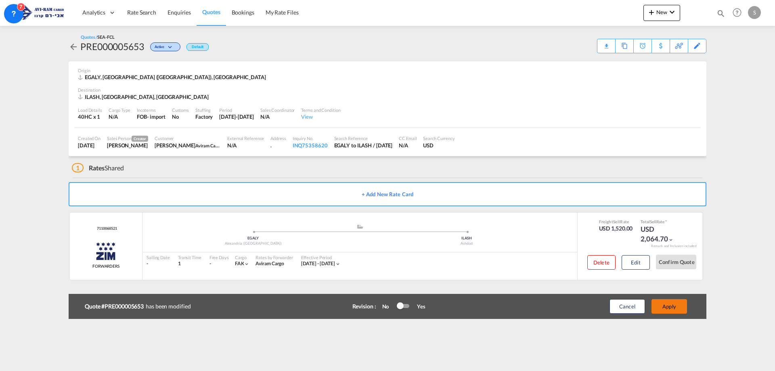
click at [667, 307] on button "Apply" at bounding box center [670, 306] width 36 height 15
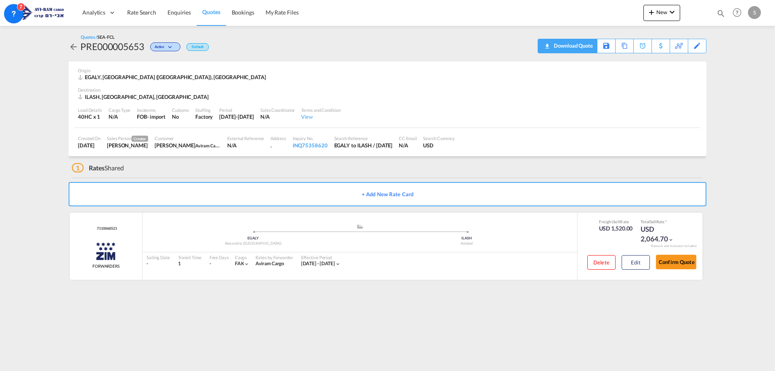
click at [582, 47] on div "Download Quote" at bounding box center [572, 45] width 41 height 13
click at [156, 13] on link "Rate Search" at bounding box center [142, 13] width 40 height 26
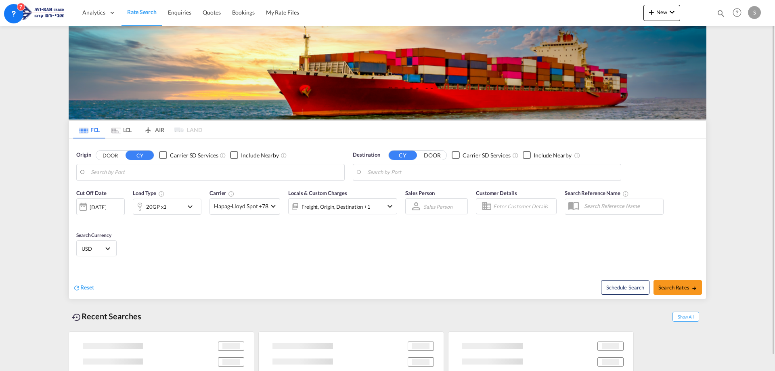
type input "Alexandria (El Iskandariya), EGALY"
type input "Ashdod, ILASH"
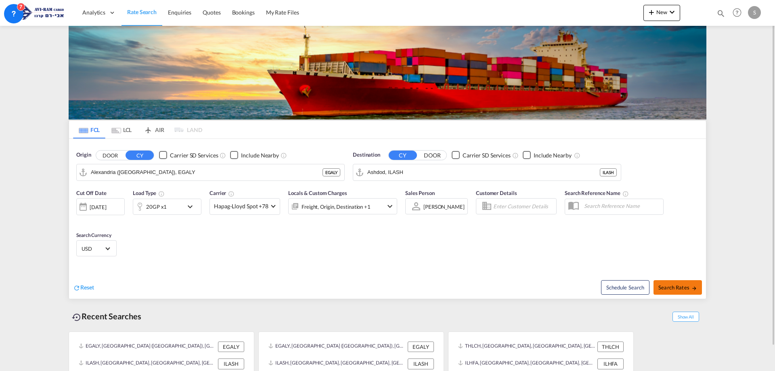
click at [681, 289] on span "Search Rates" at bounding box center [678, 287] width 39 height 6
type input "EGALY to ILASH / 11 Sep 2025"
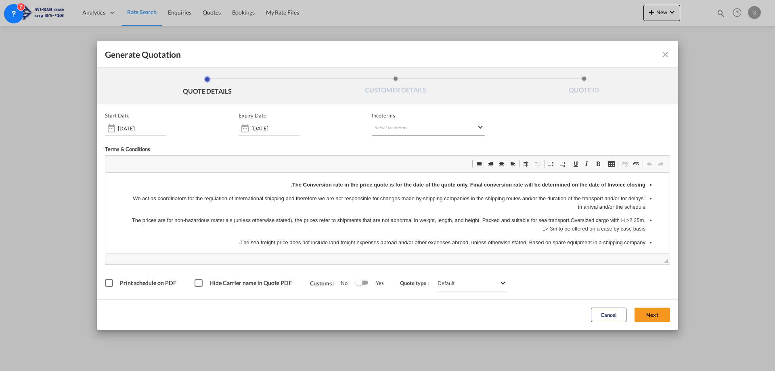
click at [419, 125] on md-select "Select Incoterms FAS - export Free Alongside Ship FCA - export Free Carrier CPT…" at bounding box center [428, 128] width 113 height 15
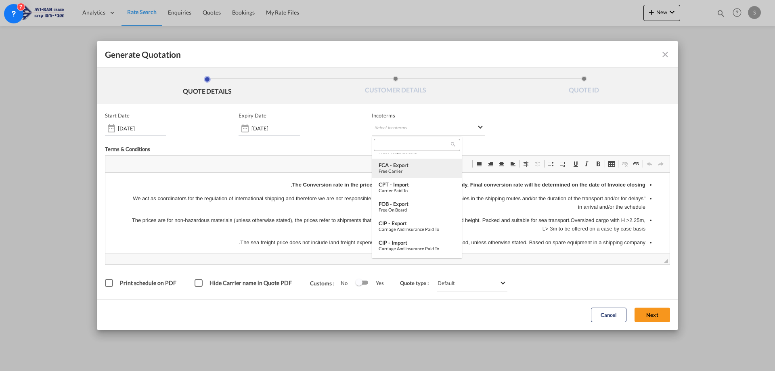
click at [458, 160] on md-content "FAS - export Free Alongside Ship FCA - export Free Carrier CPT - import Carrier…" at bounding box center [417, 197] width 90 height 121
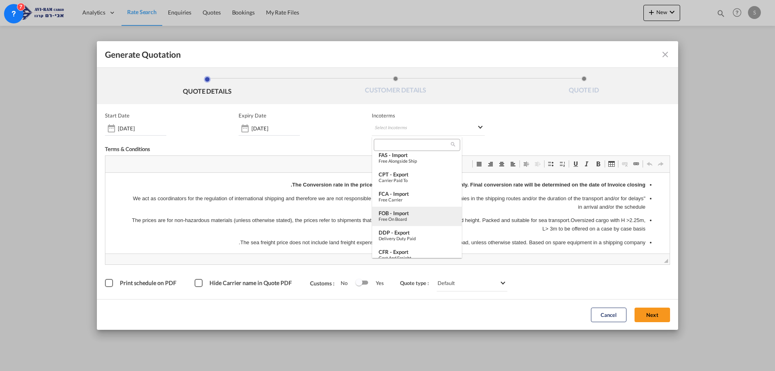
click at [417, 216] on div "Free on Board" at bounding box center [417, 218] width 77 height 5
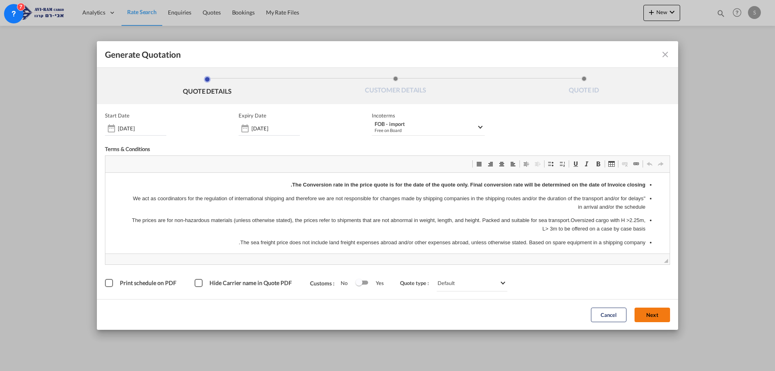
click at [656, 312] on button "Next" at bounding box center [653, 315] width 36 height 15
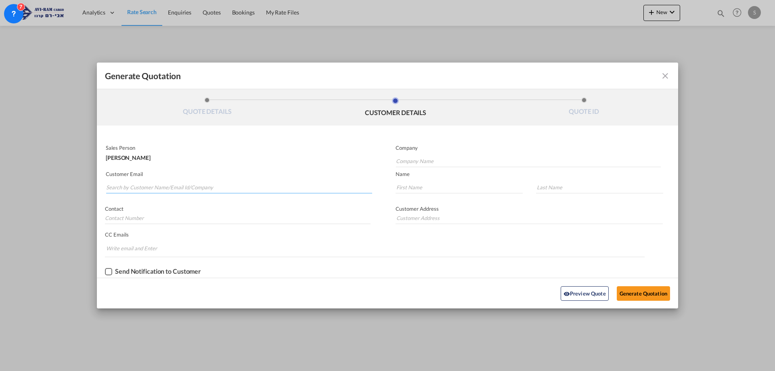
click at [202, 184] on input "Search by Customer Name/Email Id/Company" at bounding box center [239, 187] width 266 height 12
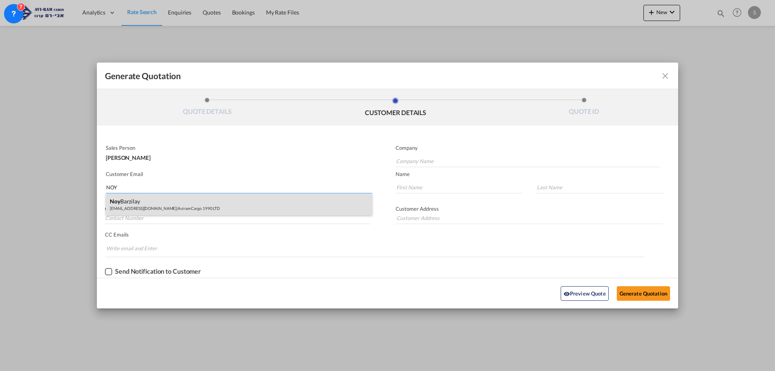
type input "NOY"
click at [177, 202] on div "Noy Barzilay cs1@aviram.co.il | Aviram Cargo 1990 LTD" at bounding box center [239, 204] width 267 height 22
type input "Aviram Cargo 1990 LTD"
type input "cs1@aviram.co.il"
type input "Noy"
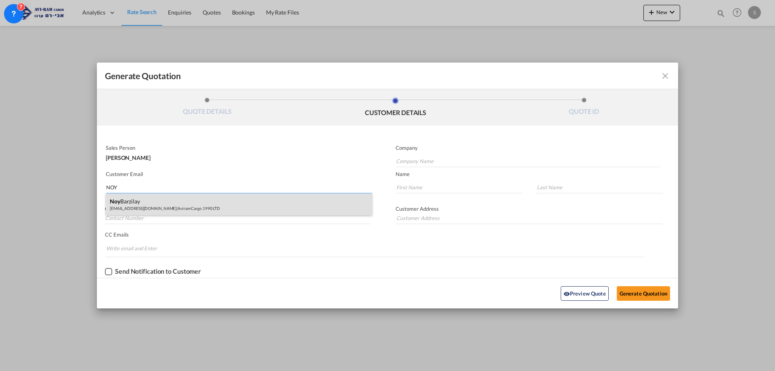
type input "Barzilay"
type input "."
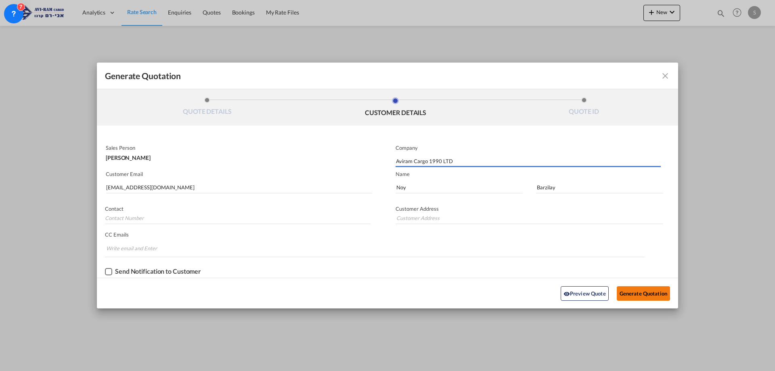
click at [629, 294] on button "Generate Quotation" at bounding box center [643, 293] width 53 height 15
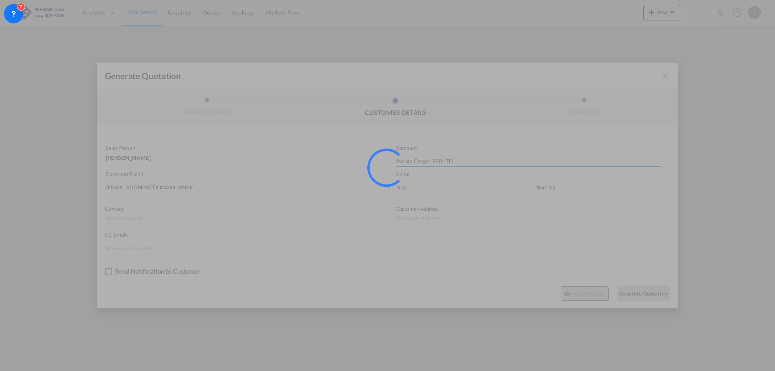
type input "."
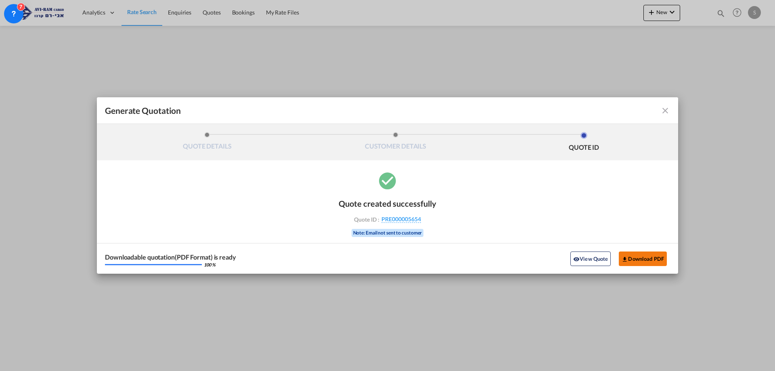
click at [647, 261] on button "Download PDF" at bounding box center [643, 259] width 48 height 15
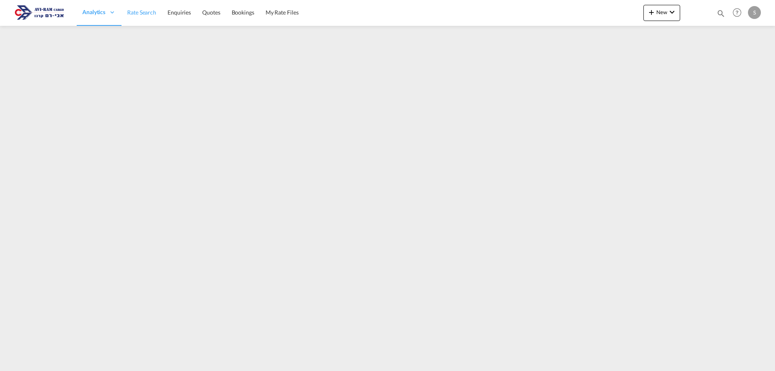
click at [132, 11] on span "Rate Search" at bounding box center [141, 12] width 29 height 7
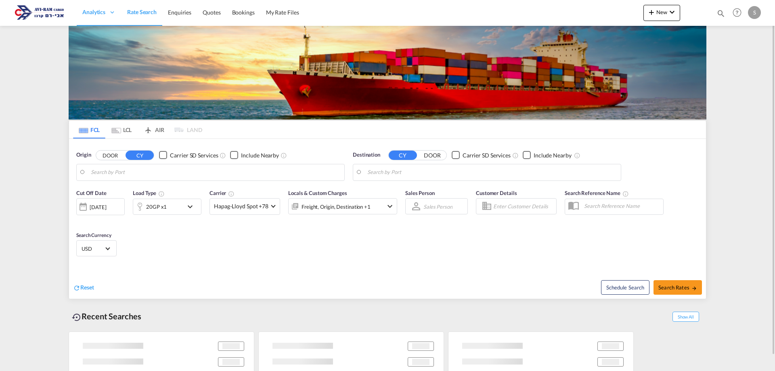
type input "Alexandria ([GEOGRAPHIC_DATA]), EGALY"
type input "Ashdod, ILASH"
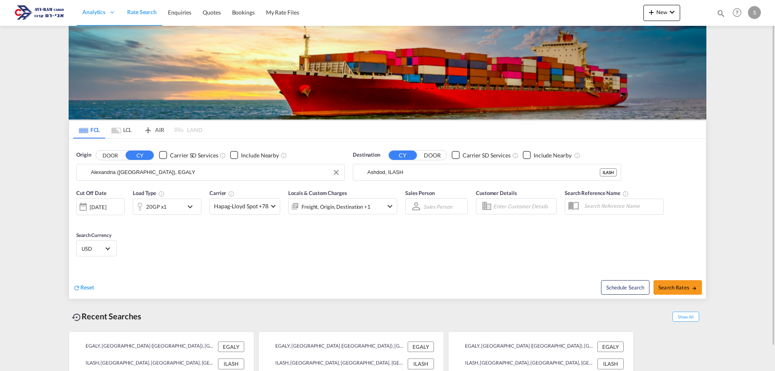
click at [138, 172] on input "Alexandria ([GEOGRAPHIC_DATA]), EGALY" at bounding box center [216, 172] width 250 height 12
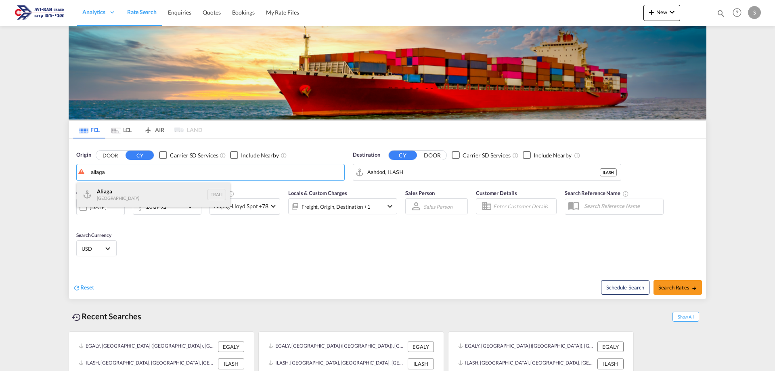
click at [122, 193] on div "Aliaga Turkey TRALI" at bounding box center [153, 195] width 153 height 24
type input "Aliaga, TRALI"
click at [396, 171] on input "Ashdod, ILASH" at bounding box center [493, 172] width 250 height 12
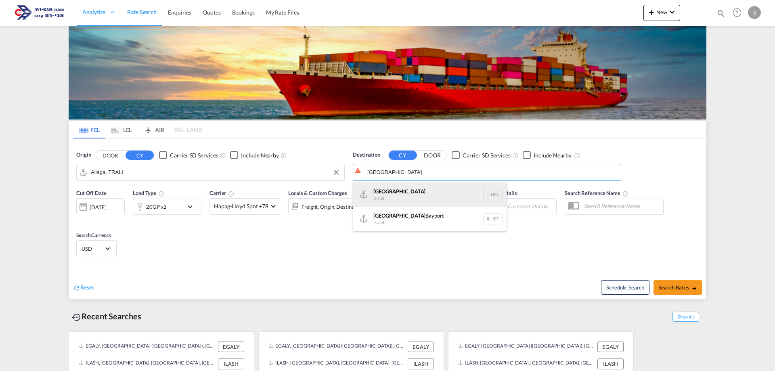
click at [409, 189] on div "Haifa Israel ILHFA" at bounding box center [429, 195] width 153 height 24
type input "[GEOGRAPHIC_DATA], [GEOGRAPHIC_DATA]"
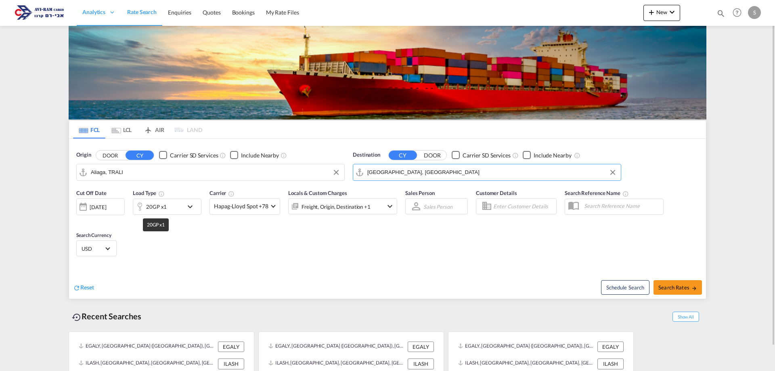
click at [160, 206] on div "20GP x1" at bounding box center [156, 206] width 21 height 11
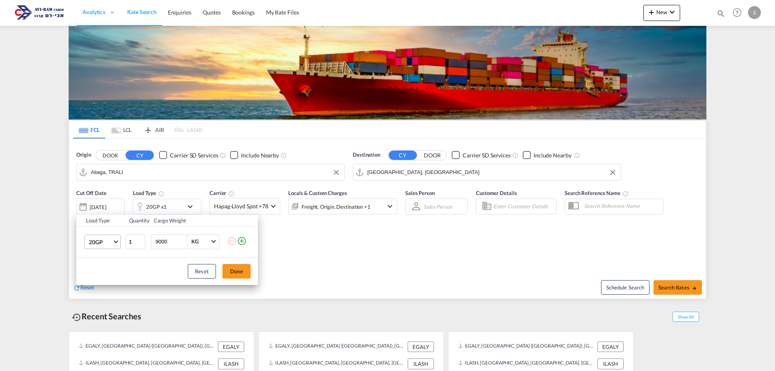
click at [109, 237] on md-select-value "20GP" at bounding box center [104, 242] width 32 height 14
click at [105, 286] on md-option "40HC" at bounding box center [109, 280] width 55 height 19
click at [141, 240] on input "2" at bounding box center [135, 242] width 20 height 15
click at [141, 239] on input "3" at bounding box center [135, 242] width 20 height 15
click at [141, 239] on input "4" at bounding box center [135, 242] width 20 height 15
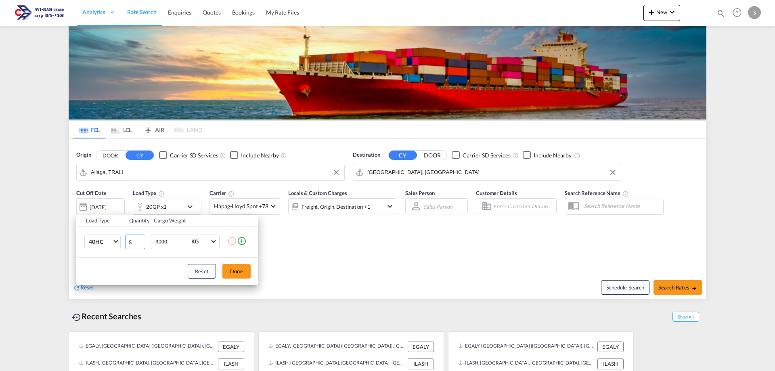
type input "5"
click at [141, 239] on input "5" at bounding box center [135, 242] width 20 height 15
click at [239, 277] on button "Done" at bounding box center [237, 271] width 28 height 15
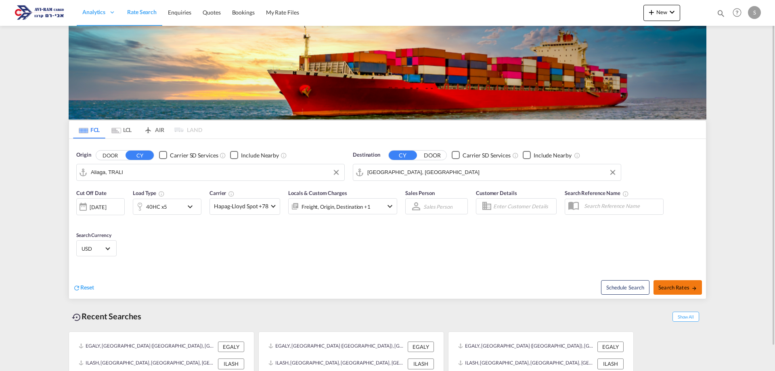
click at [694, 285] on span "Search Rates" at bounding box center [678, 287] width 39 height 6
type input "TRALI to ILHFA / 11 Sep 2025"
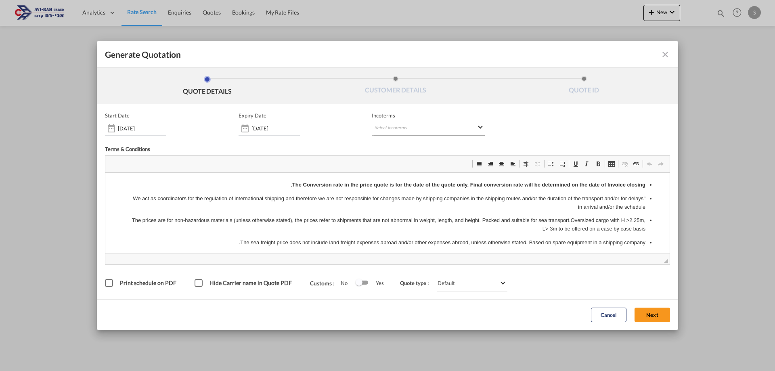
click at [382, 130] on md-select "Select Incoterms" at bounding box center [428, 128] width 113 height 15
click at [417, 130] on md-backdrop at bounding box center [387, 185] width 775 height 371
click at [418, 129] on md-select "Select Incoterms" at bounding box center [428, 128] width 113 height 15
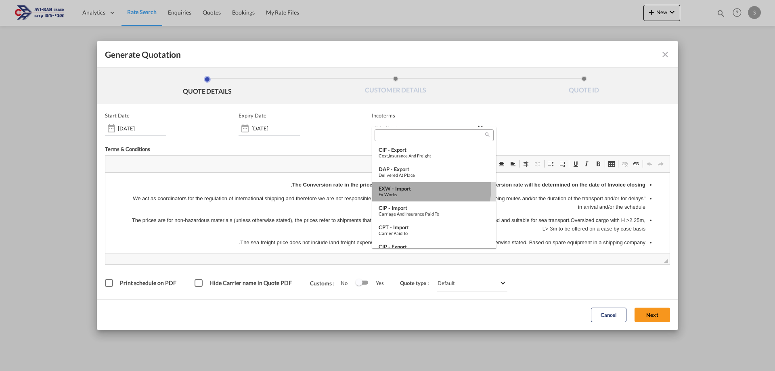
drag, startPoint x: 409, startPoint y: 187, endPoint x: 304, endPoint y: 15, distance: 201.9
click at [409, 187] on div "EXW - import" at bounding box center [434, 188] width 111 height 6
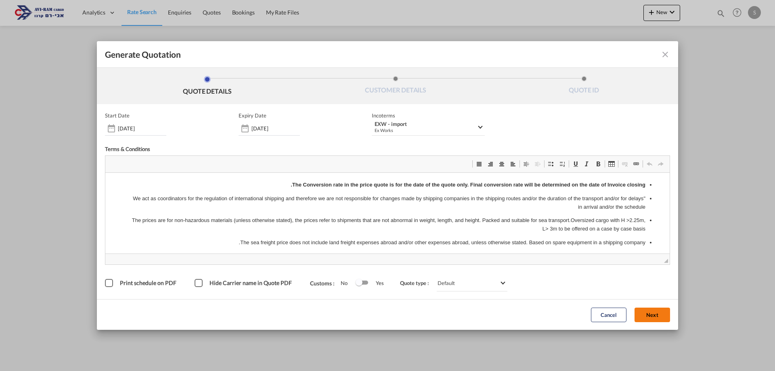
click at [647, 313] on button "Next" at bounding box center [653, 315] width 36 height 15
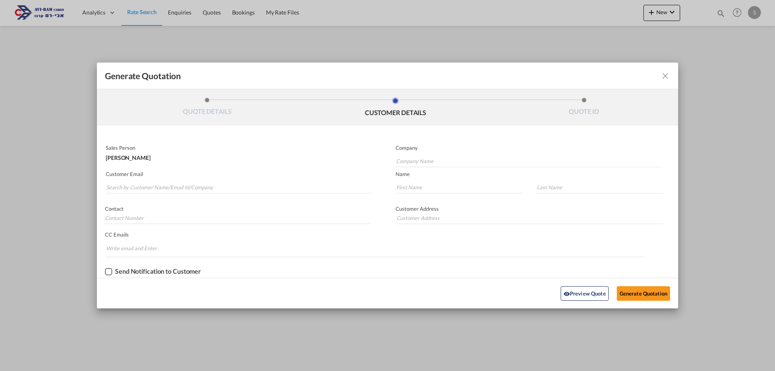
click at [242, 181] on md-autocomplete-wrap "Generate QuotationQUOTE ..." at bounding box center [239, 185] width 267 height 16
click at [242, 183] on input "Search by Customer Name/Email Id/Company" at bounding box center [239, 187] width 266 height 12
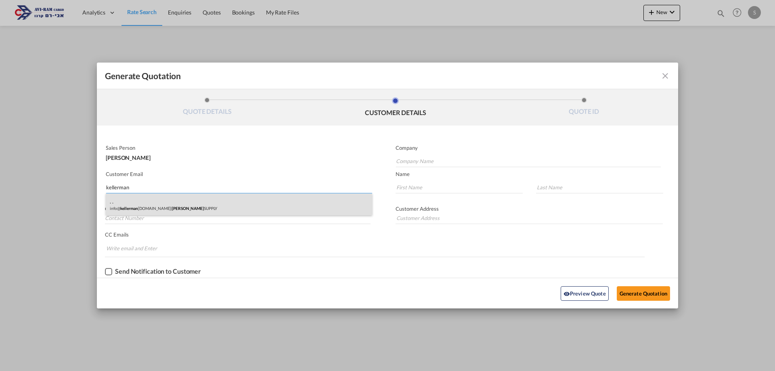
type input "kellerman"
click at [187, 200] on div ". . info@ kellerman ss.com | KELLERMAN SUPPLY" at bounding box center [239, 204] width 267 height 22
type input "KELLERMAN SUPPLY"
type input "info@kellermanss.com"
type input "."
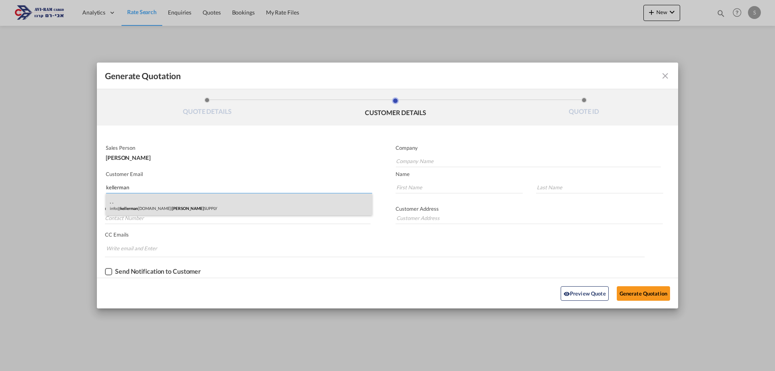
type input "."
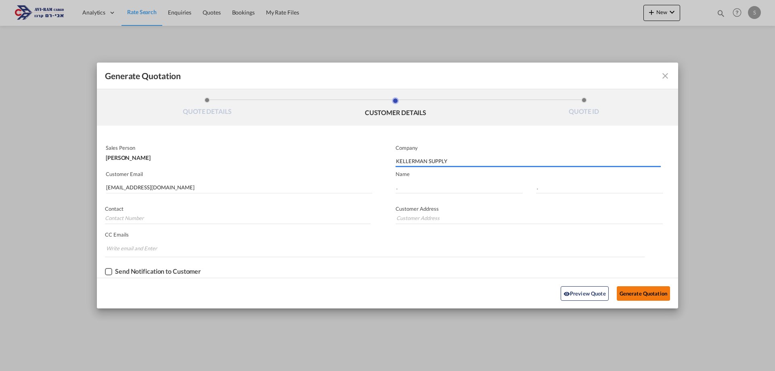
click at [632, 291] on button "Generate Quotation" at bounding box center [643, 293] width 53 height 15
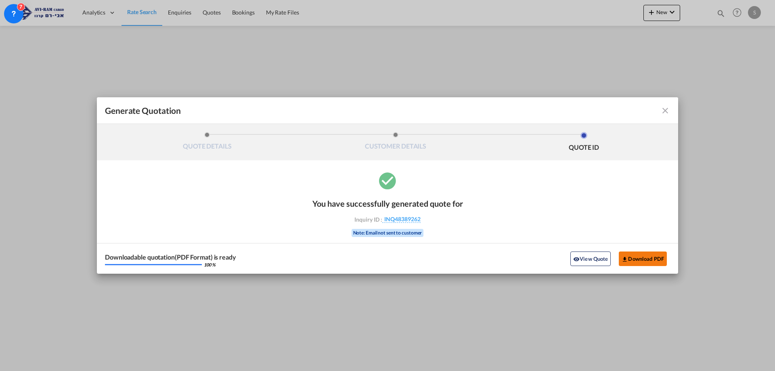
click at [650, 261] on button "Download PDF" at bounding box center [643, 259] width 48 height 15
click at [665, 115] on md-icon "icon-close fg-AAA8AD cursor m-0" at bounding box center [666, 111] width 10 height 10
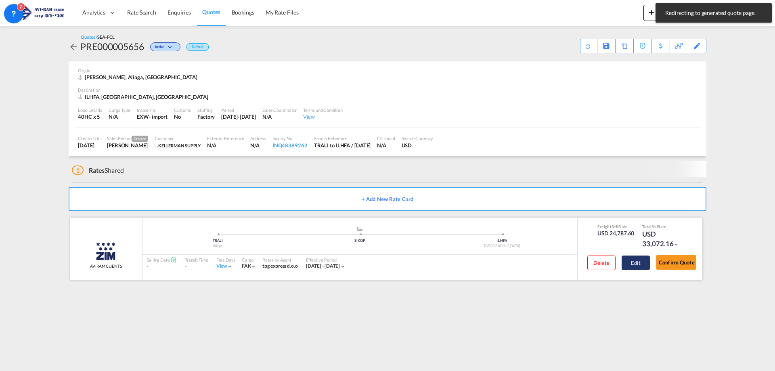
click at [637, 262] on button "Edit" at bounding box center [636, 263] width 28 height 15
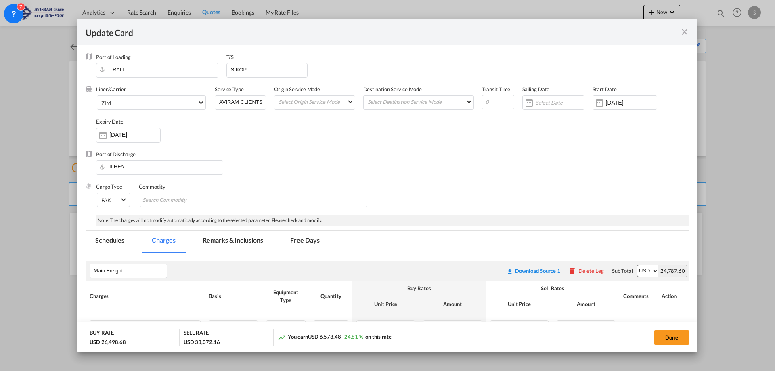
select select "per equipment"
select select "per B/L"
select select "per equipment"
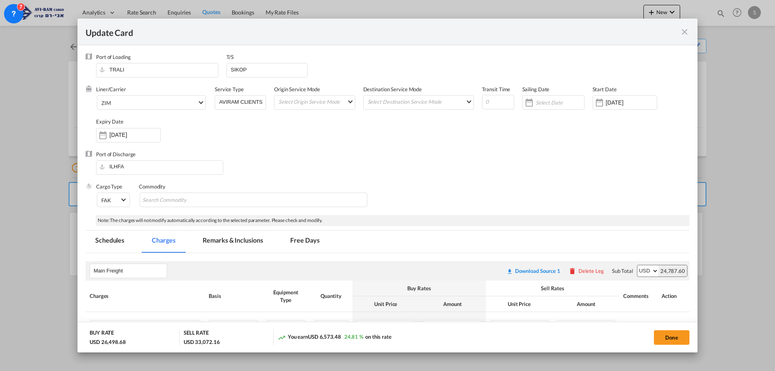
scroll to position [81, 0]
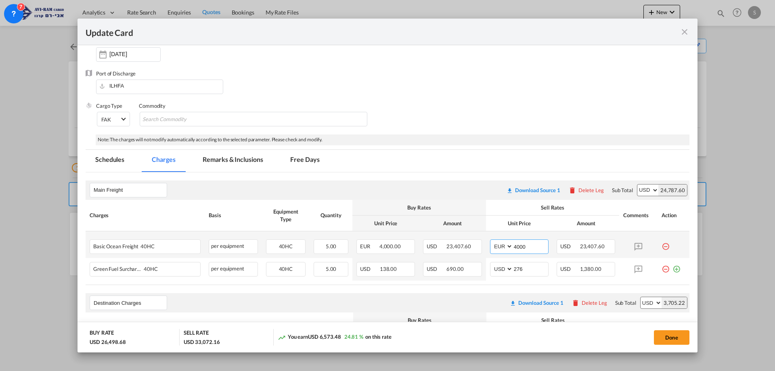
drag, startPoint x: 531, startPoint y: 245, endPoint x: 486, endPoint y: 248, distance: 44.9
click at [490, 248] on md-input-container "AED AFN ALL AMD ANG AOA ARS AUD AWG AZN BAM BBD BDT BGN BHD BIF BMD BND BOB BRL…" at bounding box center [519, 247] width 59 height 15
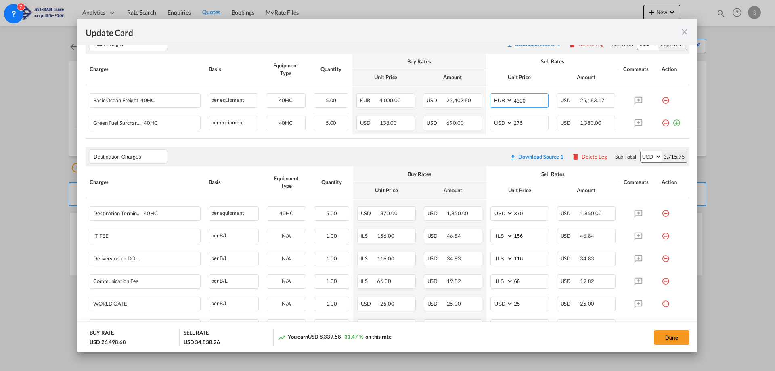
scroll to position [187, 0]
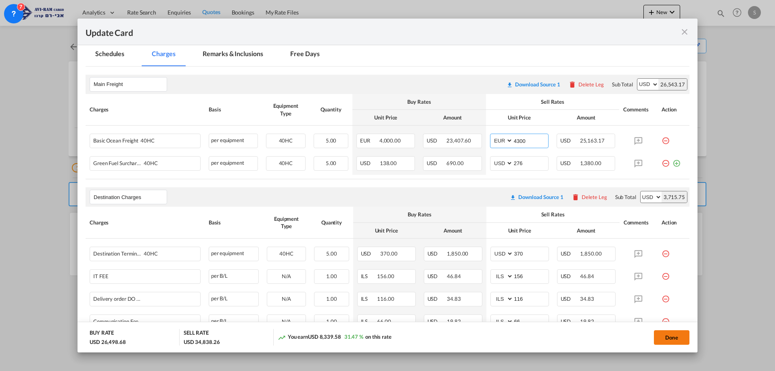
type input "4300"
click at [674, 342] on button "Done" at bounding box center [672, 337] width 36 height 15
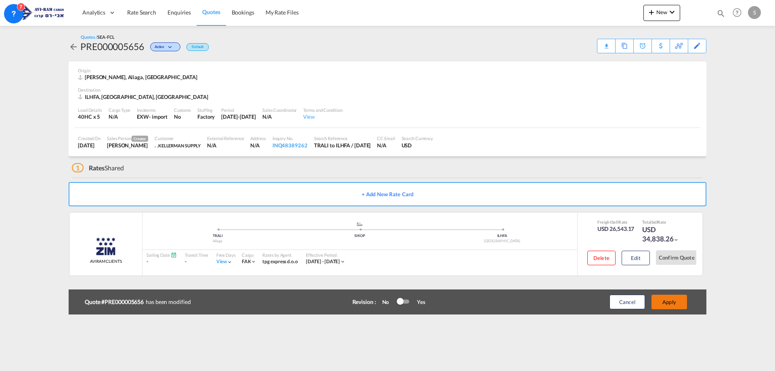
click at [670, 303] on button "Apply" at bounding box center [670, 302] width 36 height 15
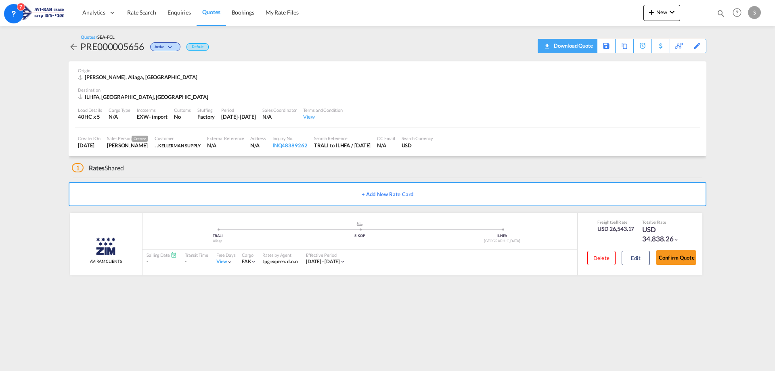
click at [584, 44] on div "Download Quote" at bounding box center [572, 45] width 41 height 13
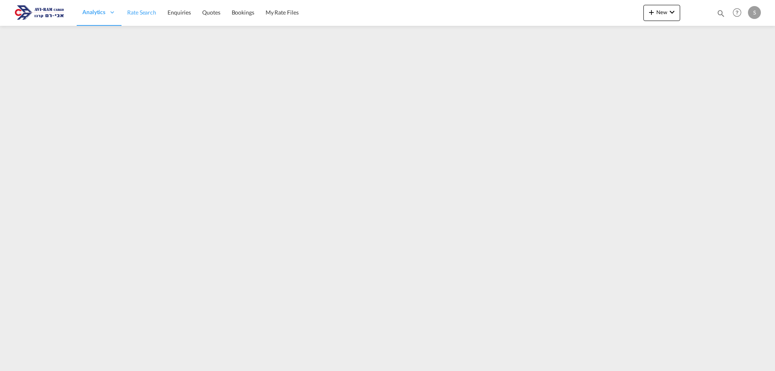
click at [134, 15] on span "Rate Search" at bounding box center [141, 12] width 29 height 7
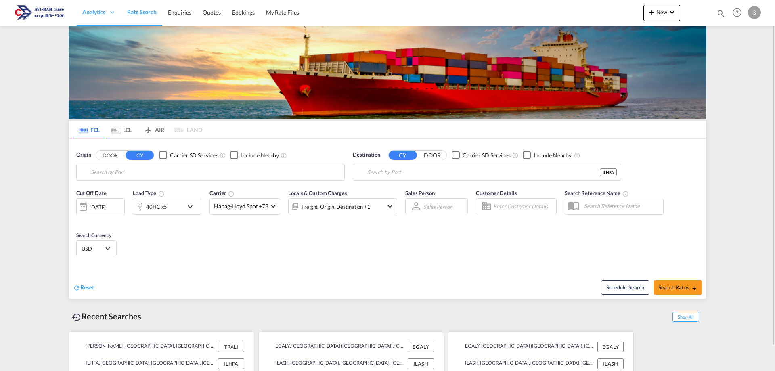
type input "Aliaga, TRALI"
type input "[GEOGRAPHIC_DATA], [GEOGRAPHIC_DATA]"
click at [151, 174] on input "Aliaga, TRALI" at bounding box center [216, 172] width 250 height 12
type input "ש"
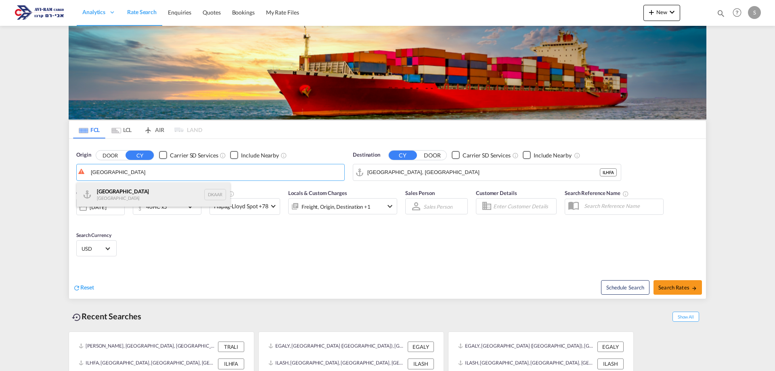
click at [116, 201] on div "Aarhus Denmark DKAAR" at bounding box center [153, 195] width 153 height 24
type input "Aarhus, DKAAR"
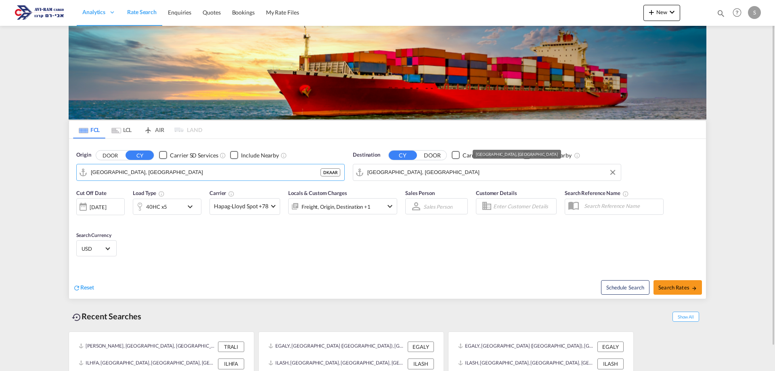
click at [391, 176] on input "[GEOGRAPHIC_DATA], [GEOGRAPHIC_DATA]" at bounding box center [493, 172] width 250 height 12
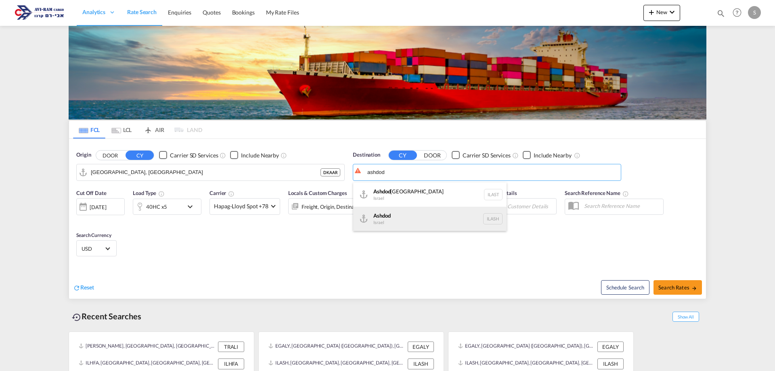
click at [399, 213] on div "Ashdod Israel ILASH" at bounding box center [429, 219] width 153 height 24
type input "Ashdod, ILASH"
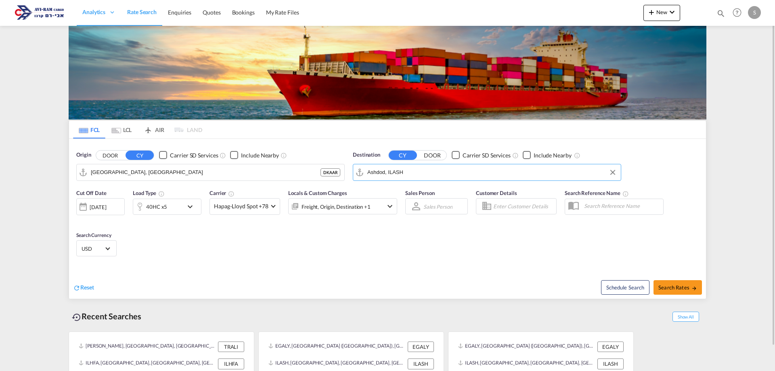
click at [168, 207] on div "40HC x5" at bounding box center [158, 207] width 50 height 16
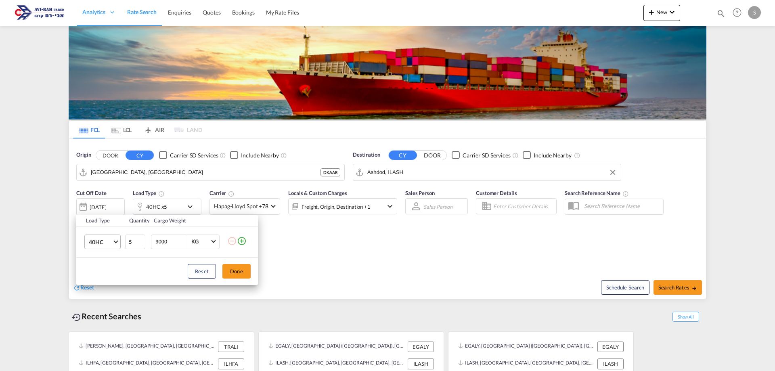
click at [99, 244] on span "40HC" at bounding box center [100, 242] width 23 height 8
click at [103, 204] on md-option "20GP" at bounding box center [109, 202] width 55 height 19
click at [141, 243] on input "4" at bounding box center [135, 242] width 20 height 15
click at [141, 243] on input "3" at bounding box center [135, 242] width 20 height 15
click at [141, 243] on input "2" at bounding box center [135, 242] width 20 height 15
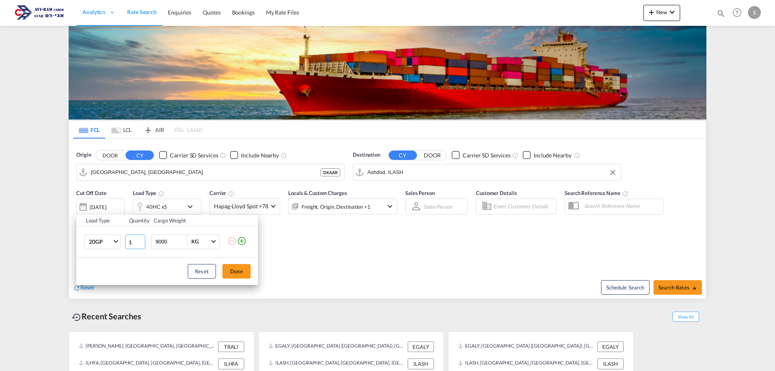
type input "1"
click at [141, 243] on input "1" at bounding box center [135, 242] width 20 height 15
drag, startPoint x: 172, startPoint y: 245, endPoint x: 136, endPoint y: 246, distance: 36.0
click at [137, 246] on tr "20GP 1 9000 KG KG" at bounding box center [167, 241] width 182 height 31
type input "1250"
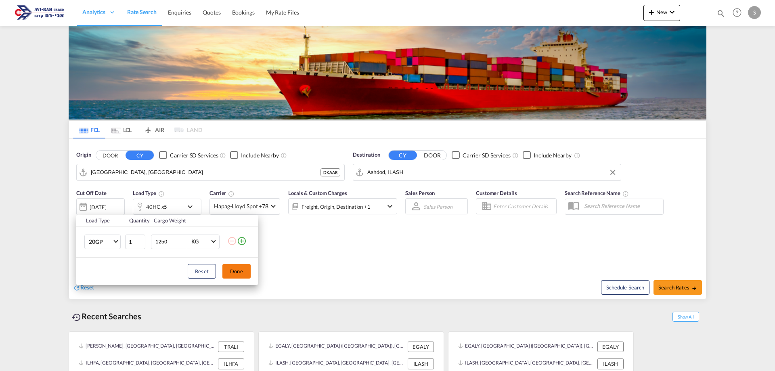
click at [227, 267] on button "Done" at bounding box center [237, 271] width 28 height 15
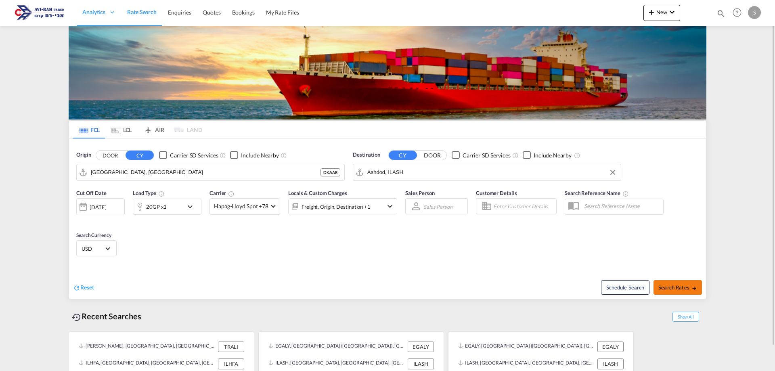
click at [664, 282] on button "Search Rates" at bounding box center [678, 287] width 48 height 15
type input "DKAAR to ILASH / 11 Sep 2025"
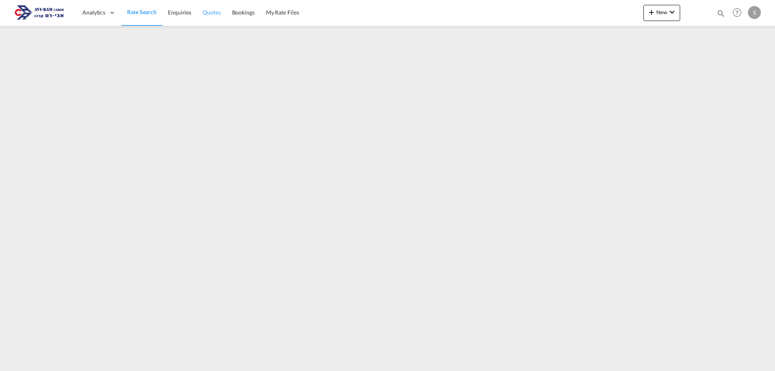
click at [220, 11] on span "Quotes" at bounding box center [212, 12] width 18 height 7
click at [663, 11] on span "New" at bounding box center [662, 12] width 30 height 6
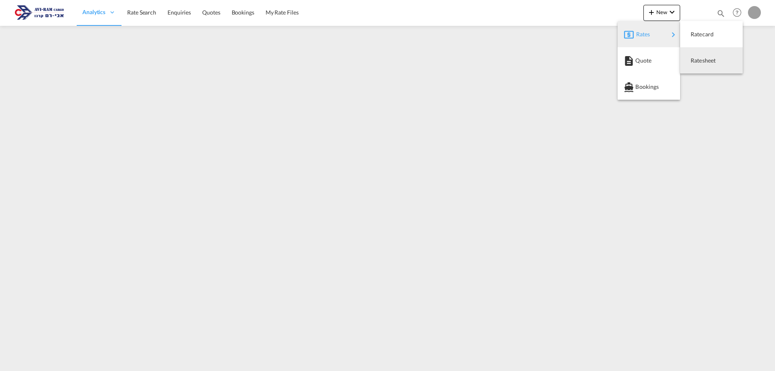
click at [710, 56] on div "Ratesheet" at bounding box center [706, 60] width 30 height 20
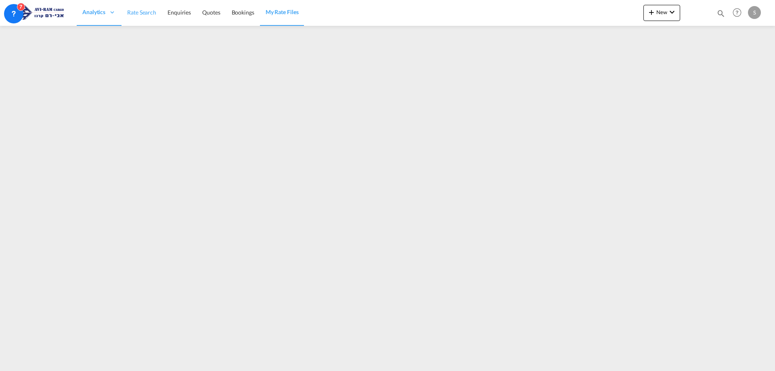
click at [146, 13] on span "Rate Search" at bounding box center [141, 12] width 29 height 7
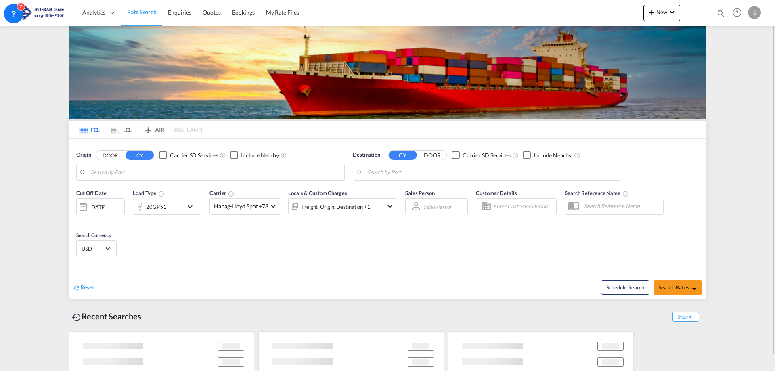
type input "[GEOGRAPHIC_DATA], [GEOGRAPHIC_DATA]"
type input "Ashdod, ILASH"
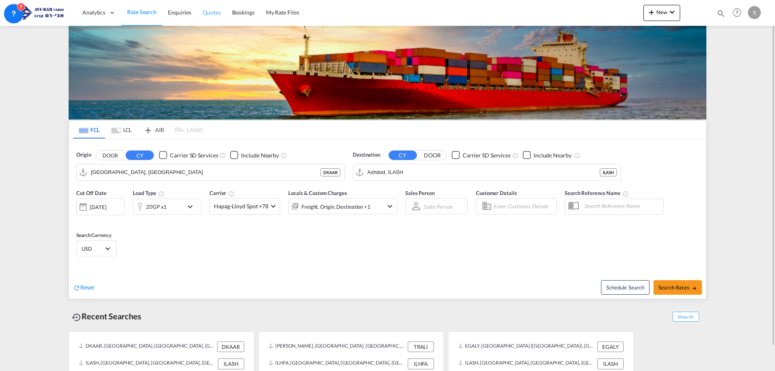
click at [203, 12] on span "Quotes" at bounding box center [212, 12] width 18 height 7
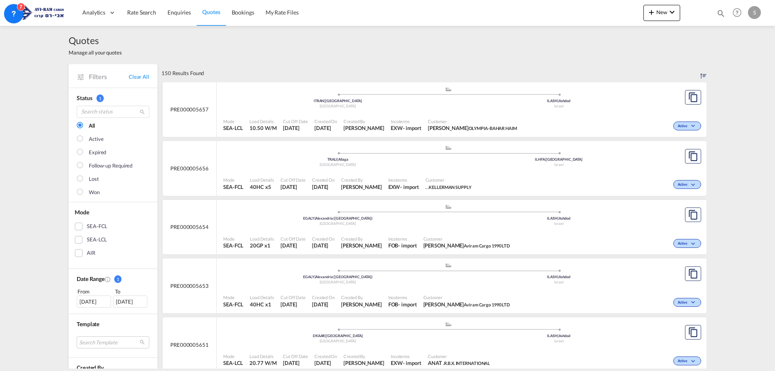
scroll to position [40, 0]
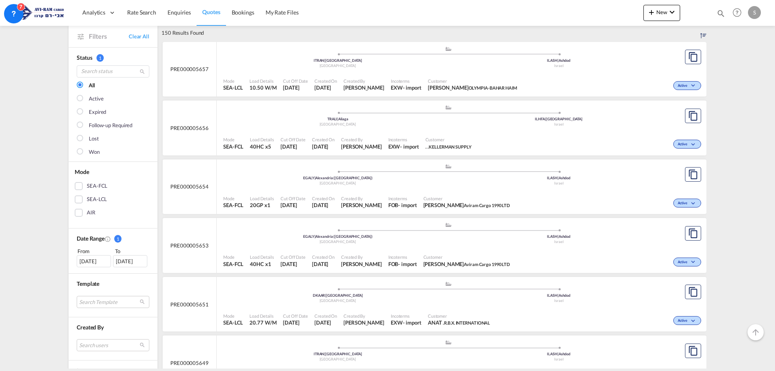
click at [458, 311] on div "Customer ANAT . R.B.X. INTERNATIONAL" at bounding box center [459, 320] width 69 height 20
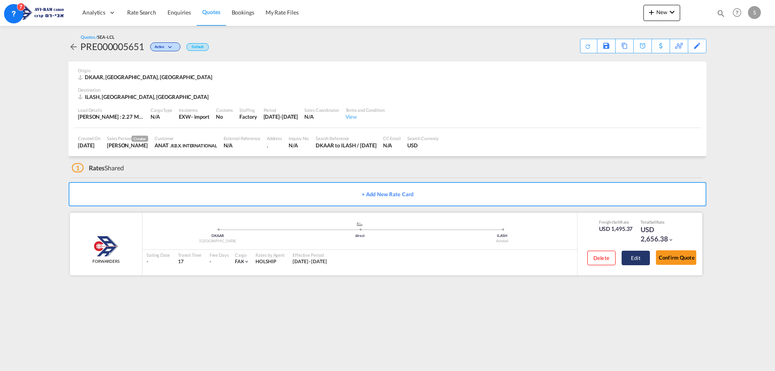
click at [635, 259] on button "Edit" at bounding box center [636, 258] width 28 height 15
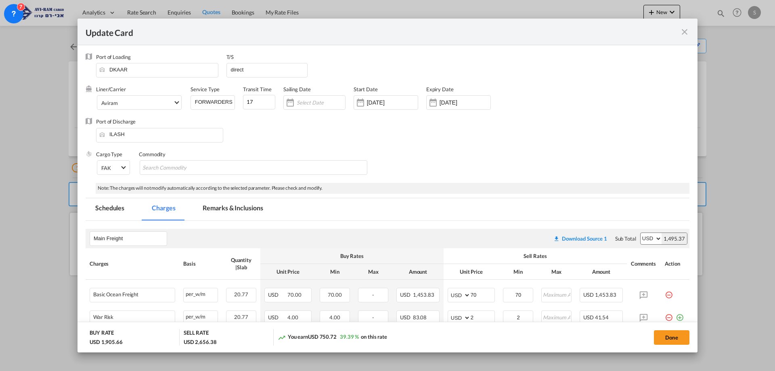
select select "per_ton"
select select "per_w/m"
select select "per_shipment"
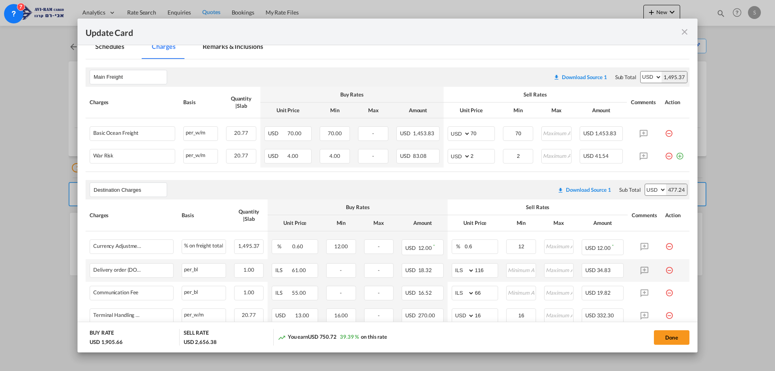
scroll to position [242, 0]
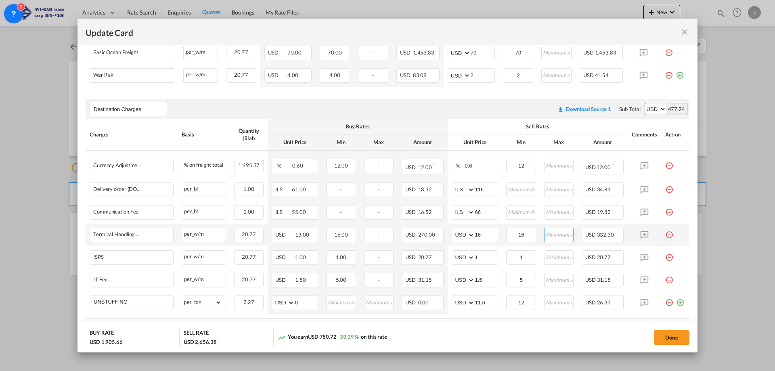
click at [557, 233] on input "Update CardPort of ..." at bounding box center [559, 234] width 28 height 12
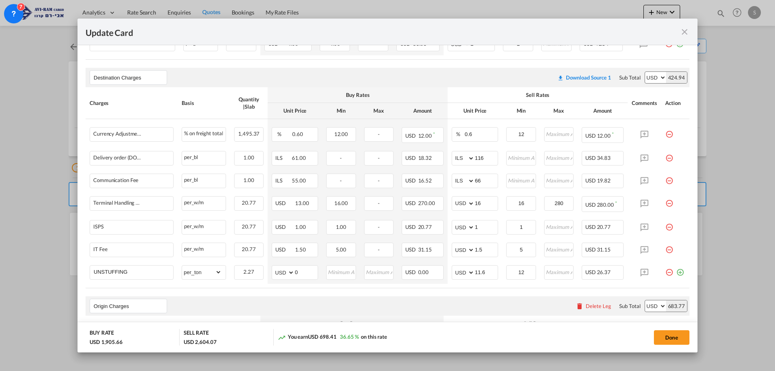
scroll to position [279, 0]
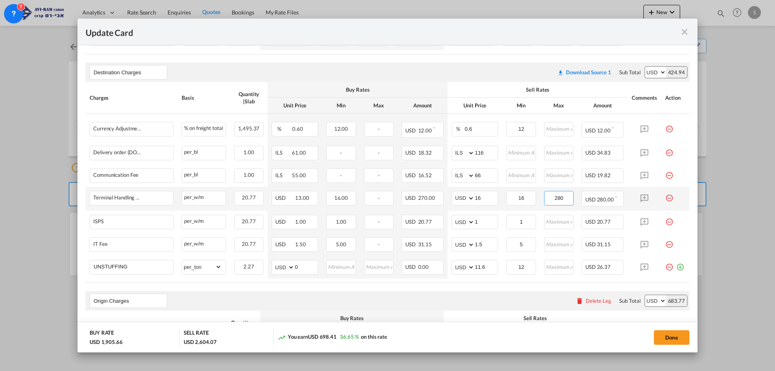
click at [559, 196] on input "280" at bounding box center [559, 197] width 28 height 12
drag, startPoint x: 616, startPoint y: 199, endPoint x: 612, endPoint y: 202, distance: 5.1
click at [612, 202] on div "USD 280.00 *" at bounding box center [603, 199] width 42 height 16
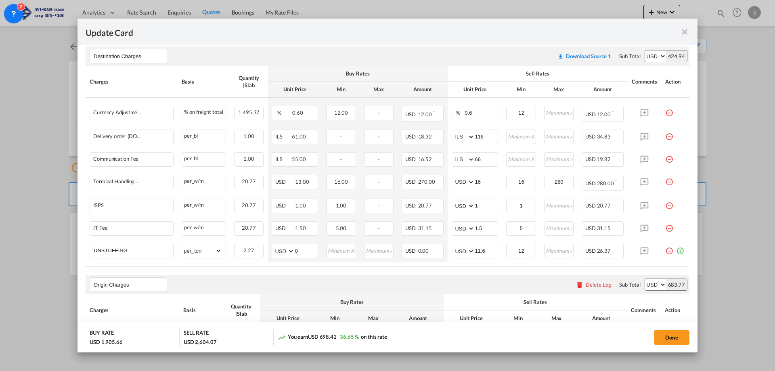
scroll to position [293, 0]
drag, startPoint x: 563, startPoint y: 182, endPoint x: 526, endPoint y: 179, distance: 37.3
click at [526, 179] on tr "Terminal Handling Charge - Destination Please Enter Already Exists per_w/m per_…" at bounding box center [388, 185] width 604 height 24
type input "275"
click at [670, 338] on button "Done" at bounding box center [672, 337] width 36 height 15
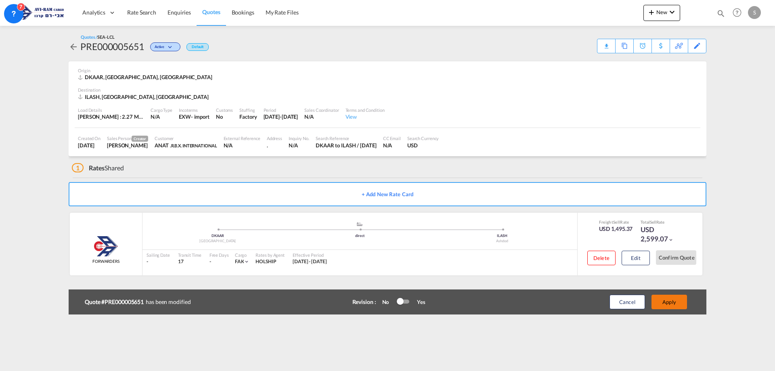
click at [681, 303] on button "Apply" at bounding box center [670, 302] width 36 height 15
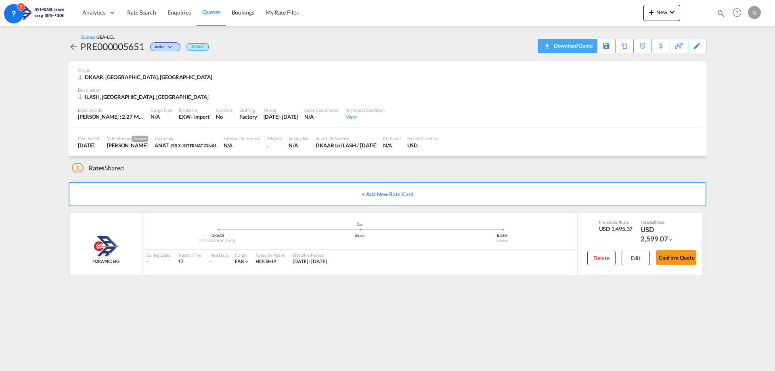
click at [582, 46] on div "Download Quote" at bounding box center [572, 45] width 41 height 13
